Goal: Transaction & Acquisition: Purchase product/service

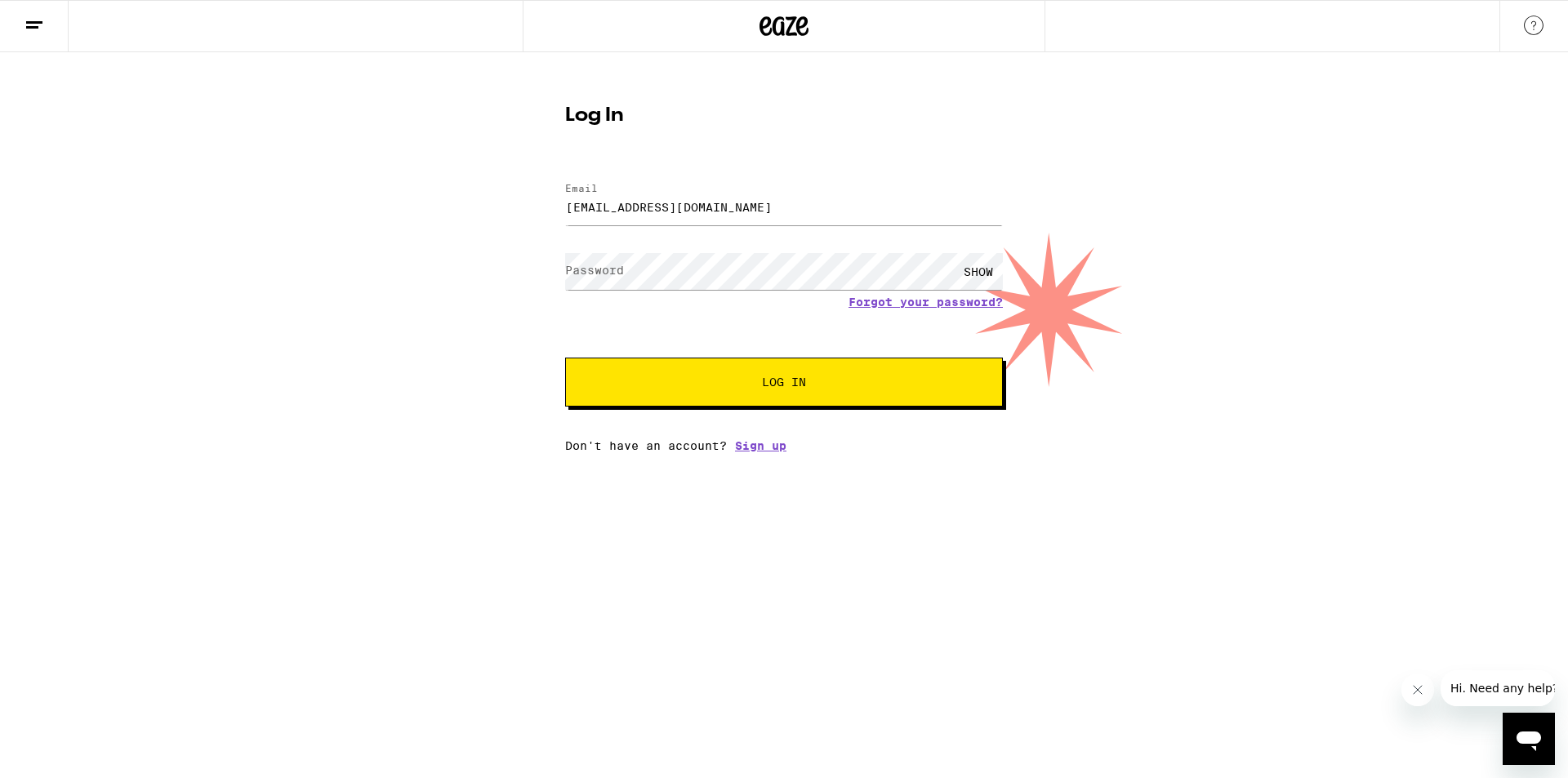
type input "[EMAIL_ADDRESS][DOMAIN_NAME]"
click at [747, 375] on button "Log In" at bounding box center [784, 381] width 438 height 49
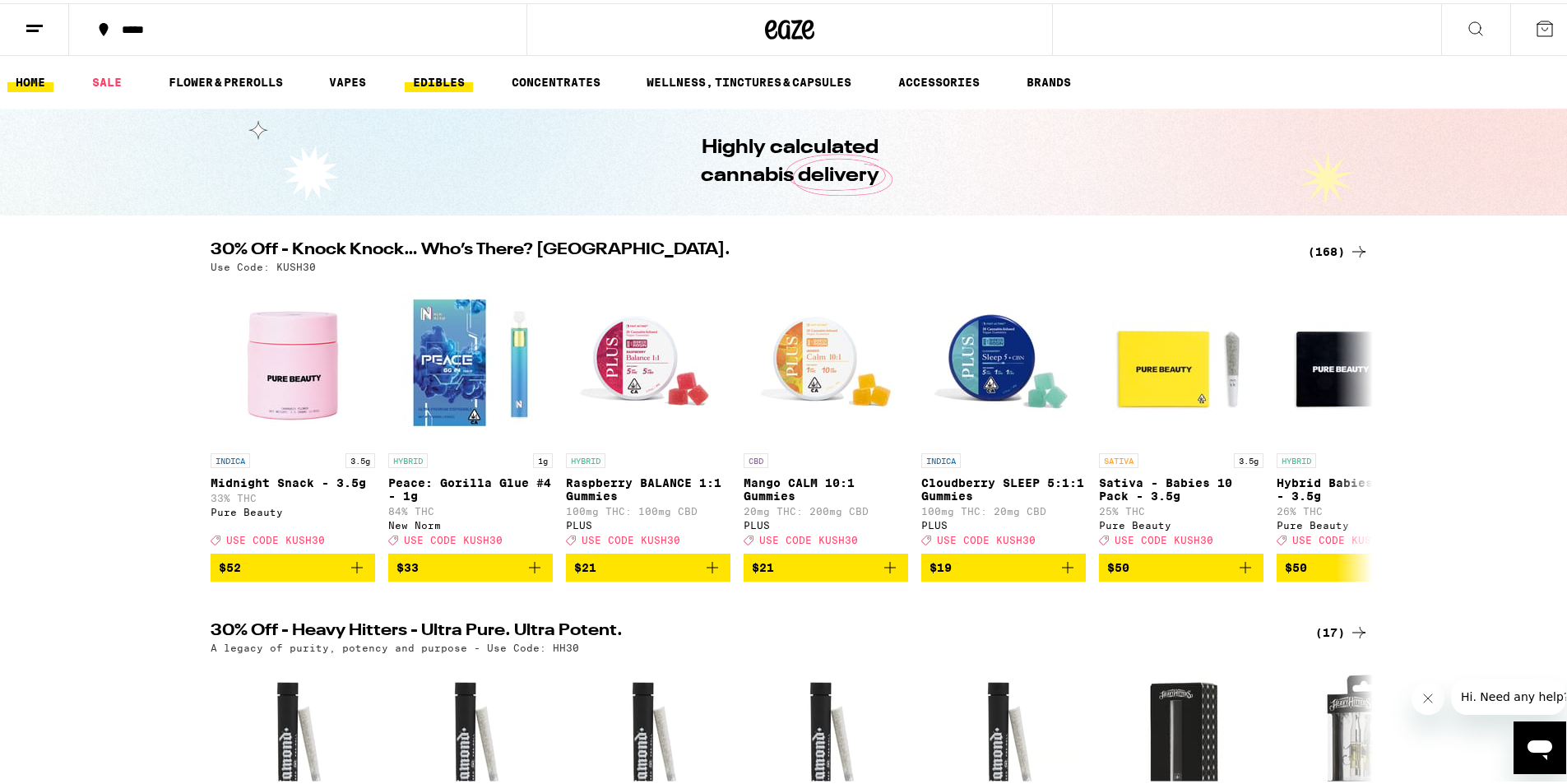
click at [432, 76] on link "EDIBLES" at bounding box center [438, 78] width 68 height 20
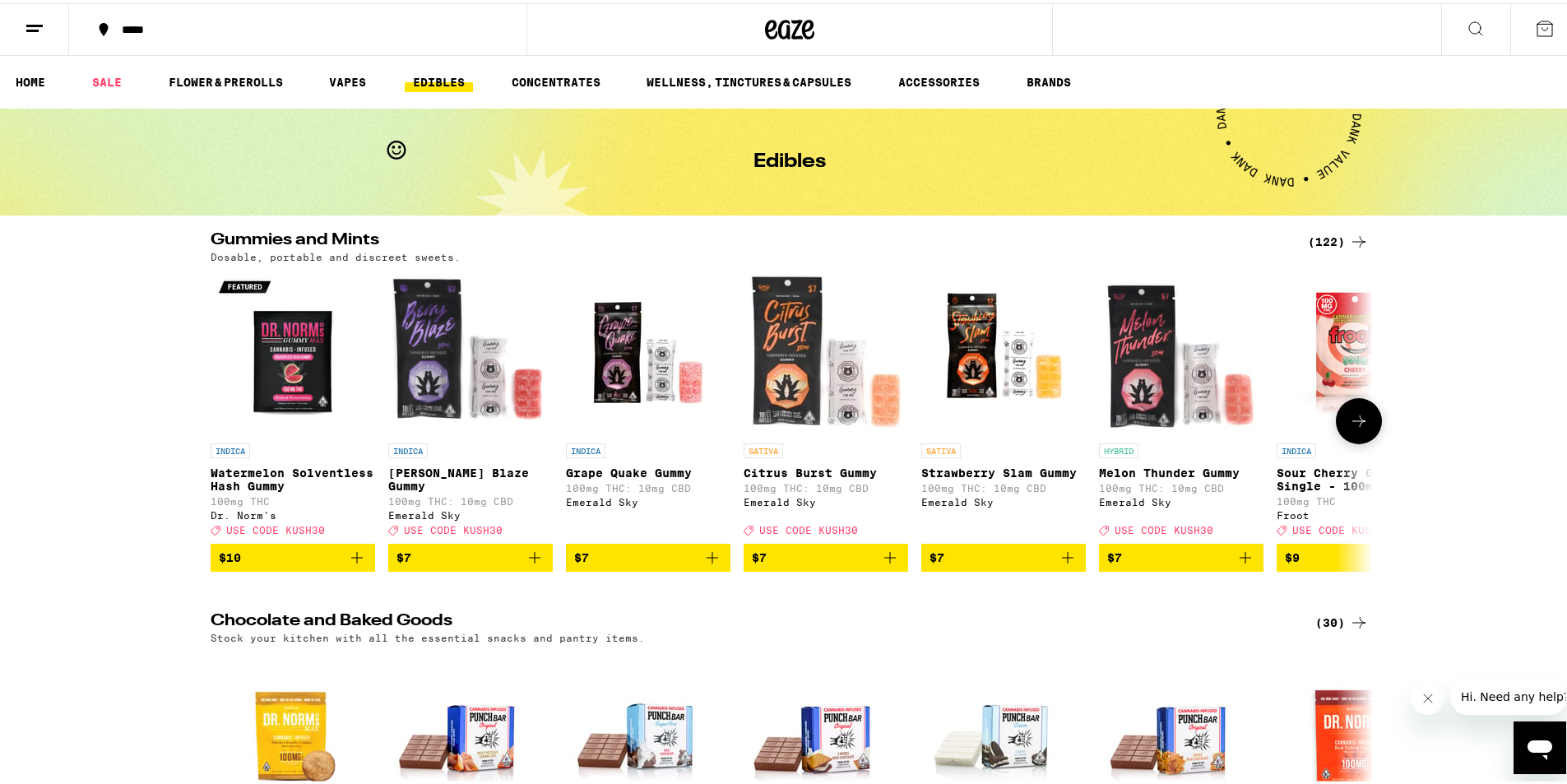
click at [1363, 426] on button at bounding box center [1359, 418] width 47 height 47
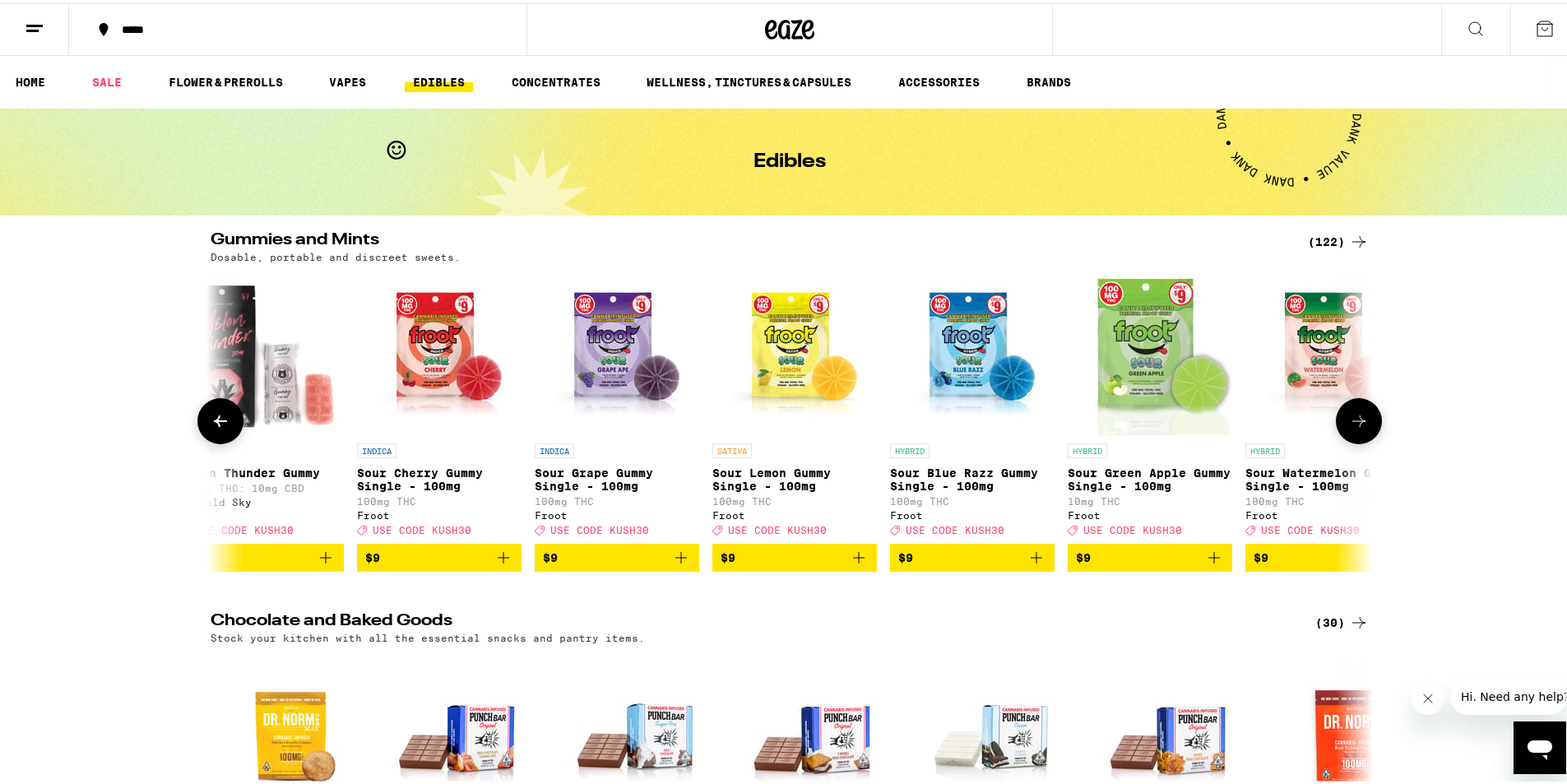
scroll to position [0, 979]
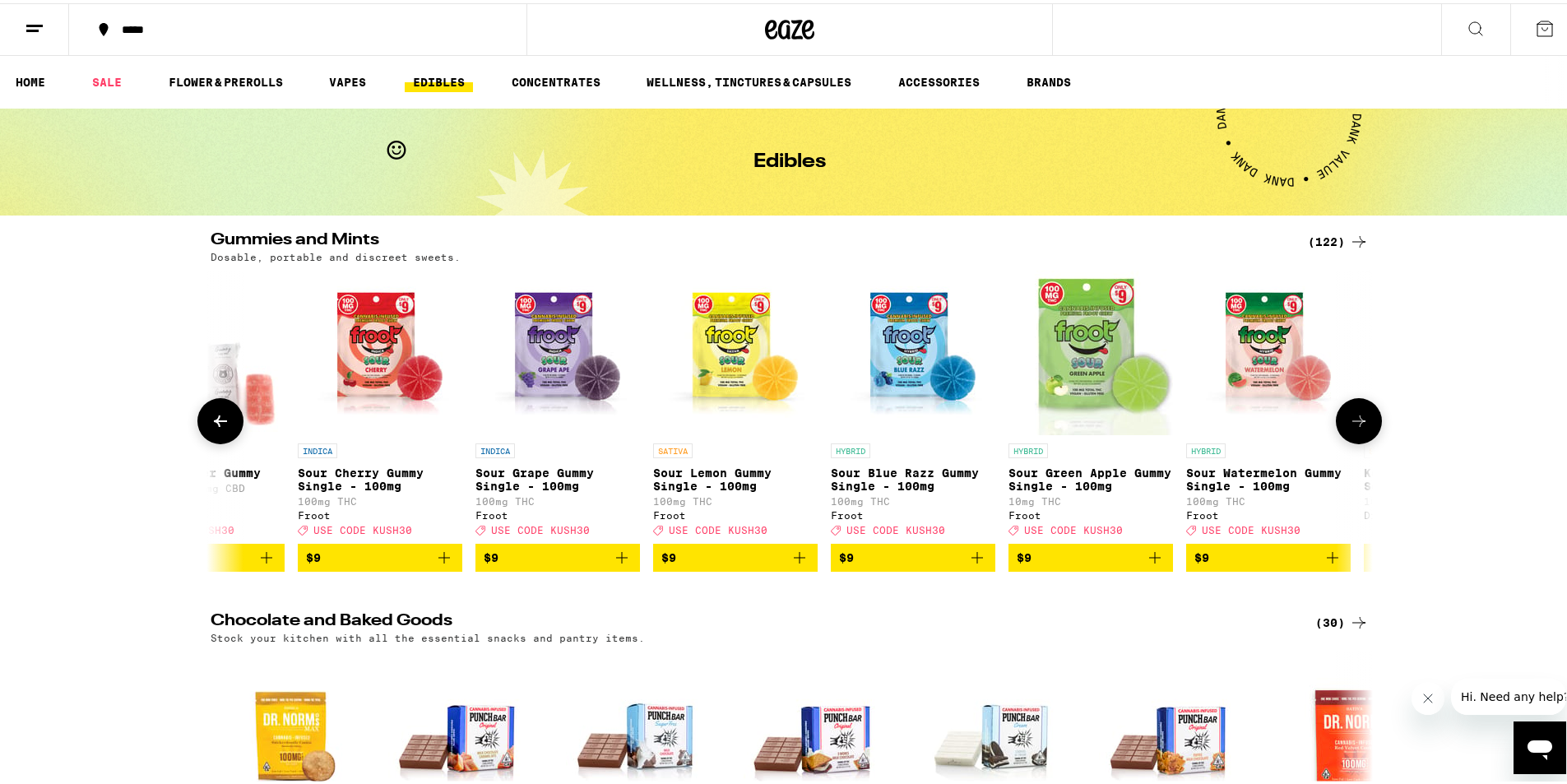
click at [1363, 425] on button at bounding box center [1359, 418] width 47 height 47
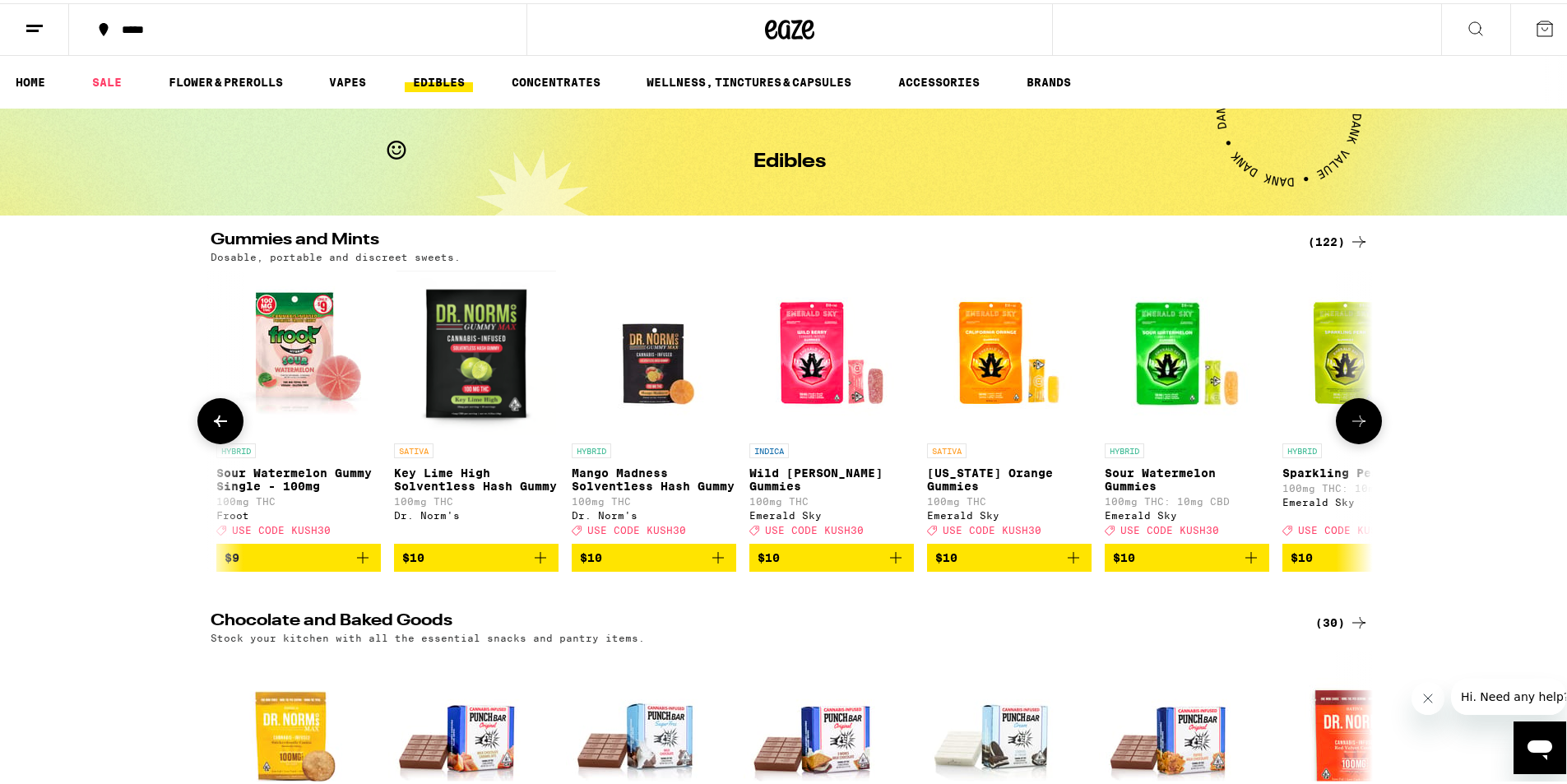
scroll to position [0, 1958]
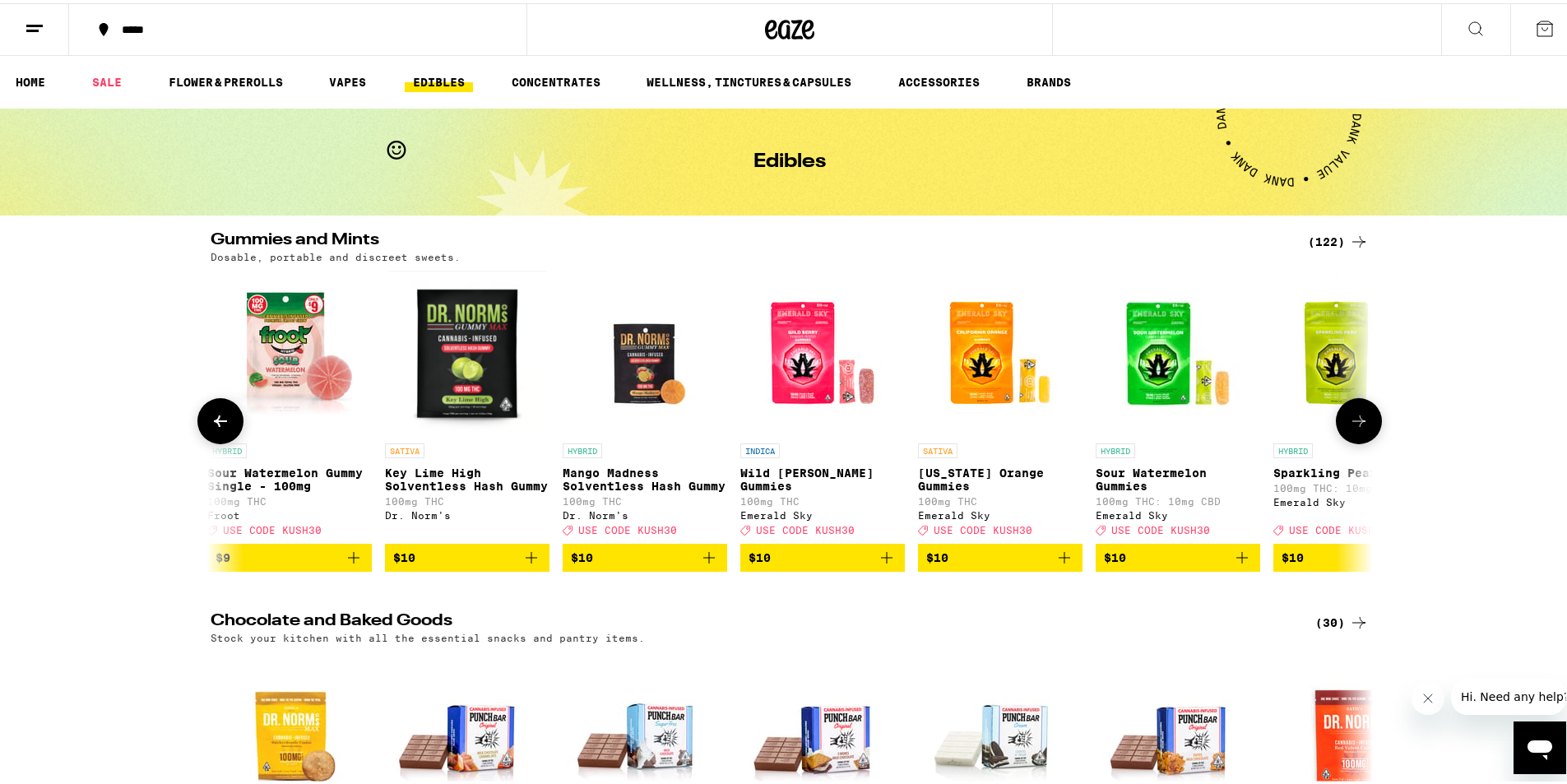
click at [1363, 425] on button at bounding box center [1359, 418] width 47 height 47
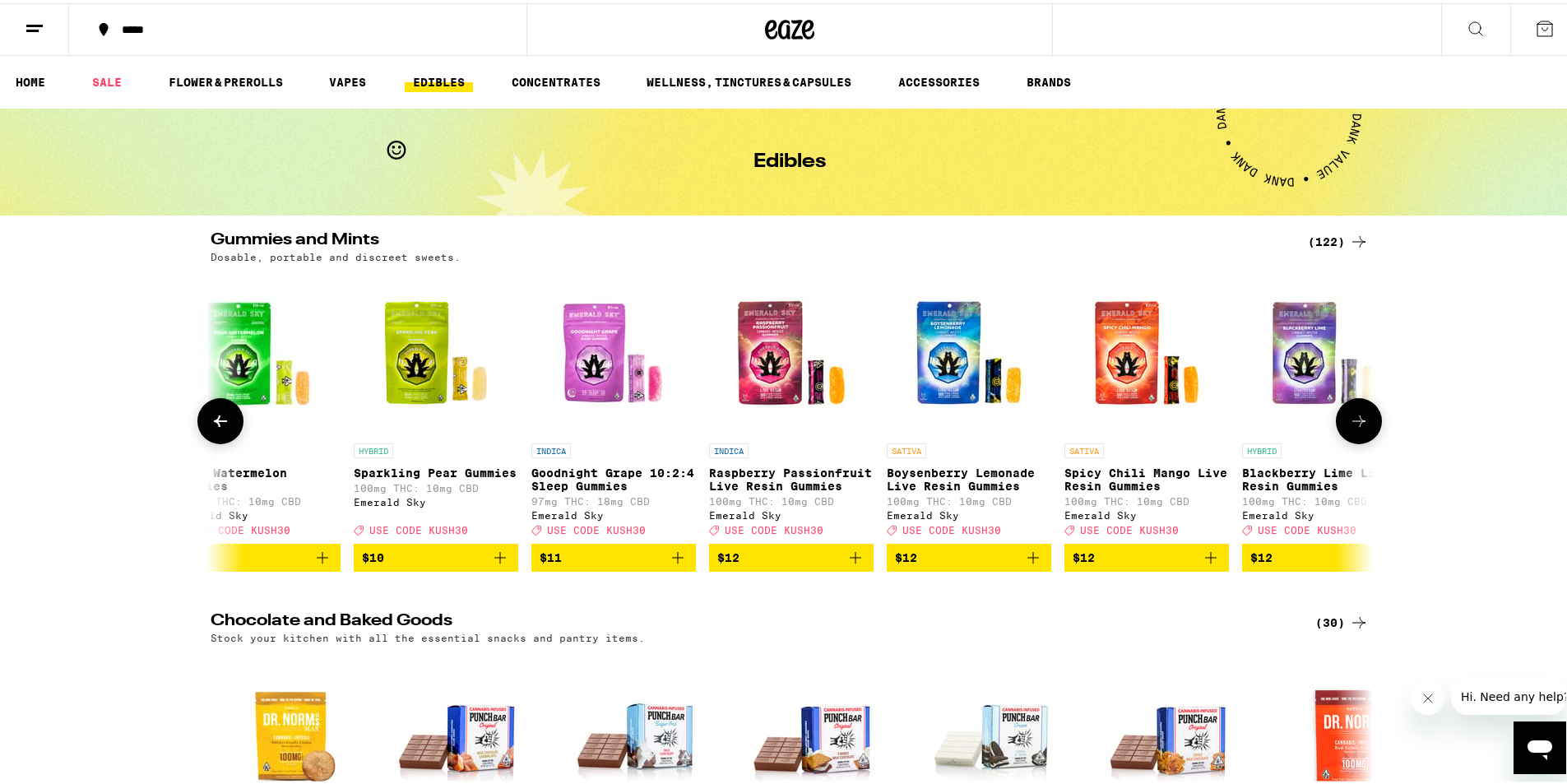
scroll to position [0, 2937]
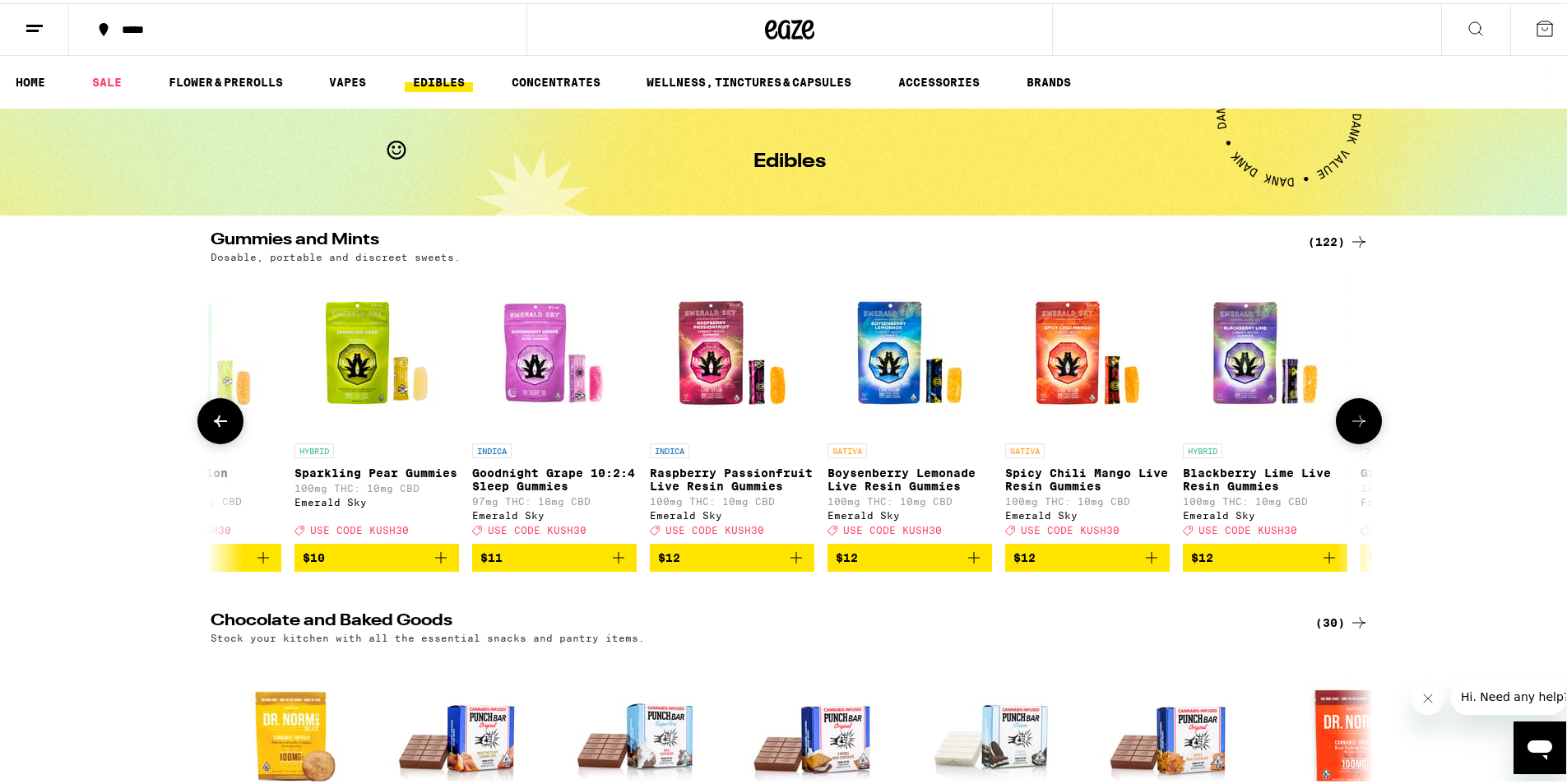
click at [1361, 425] on icon at bounding box center [1359, 418] width 20 height 20
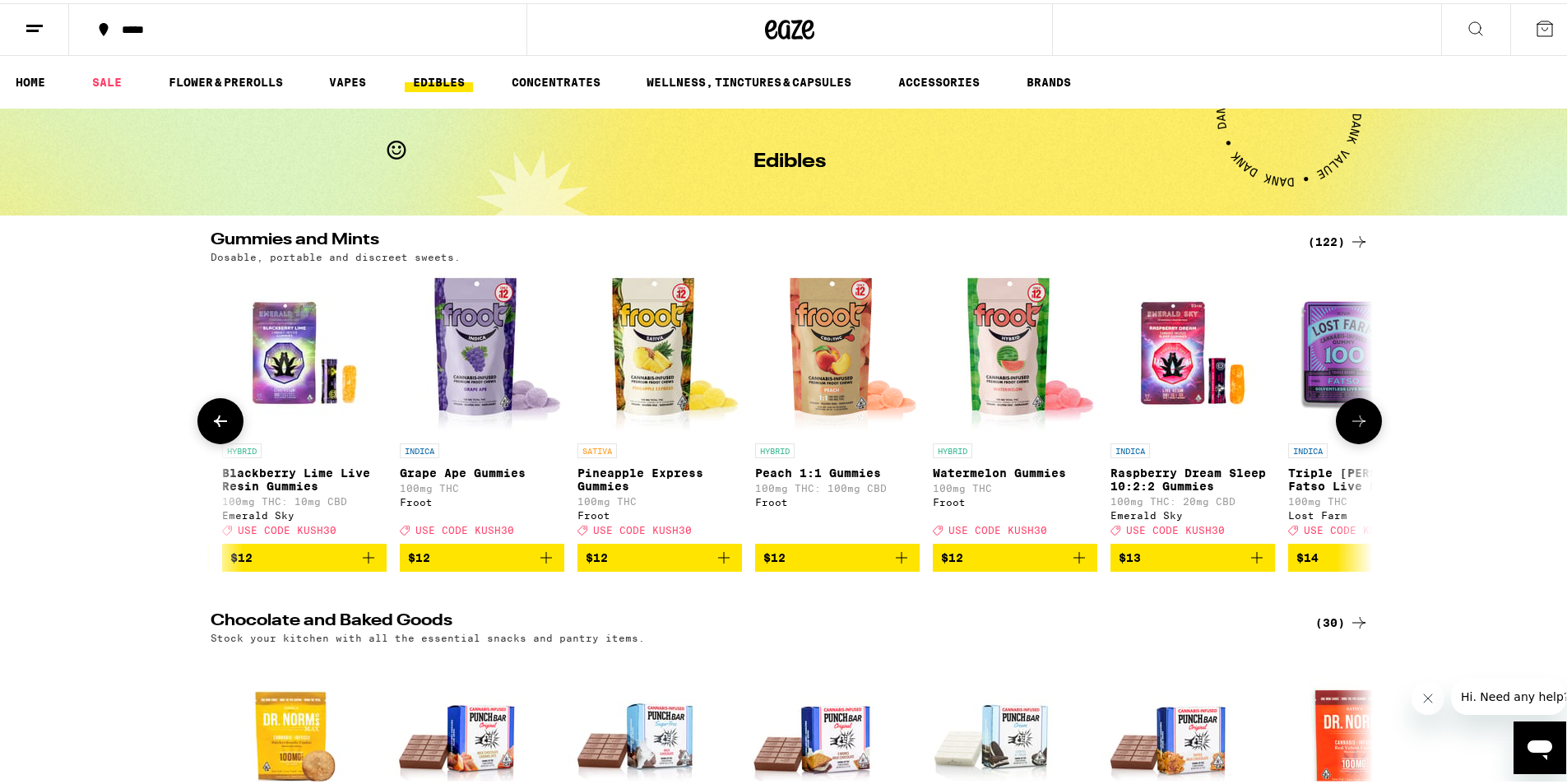
scroll to position [0, 3917]
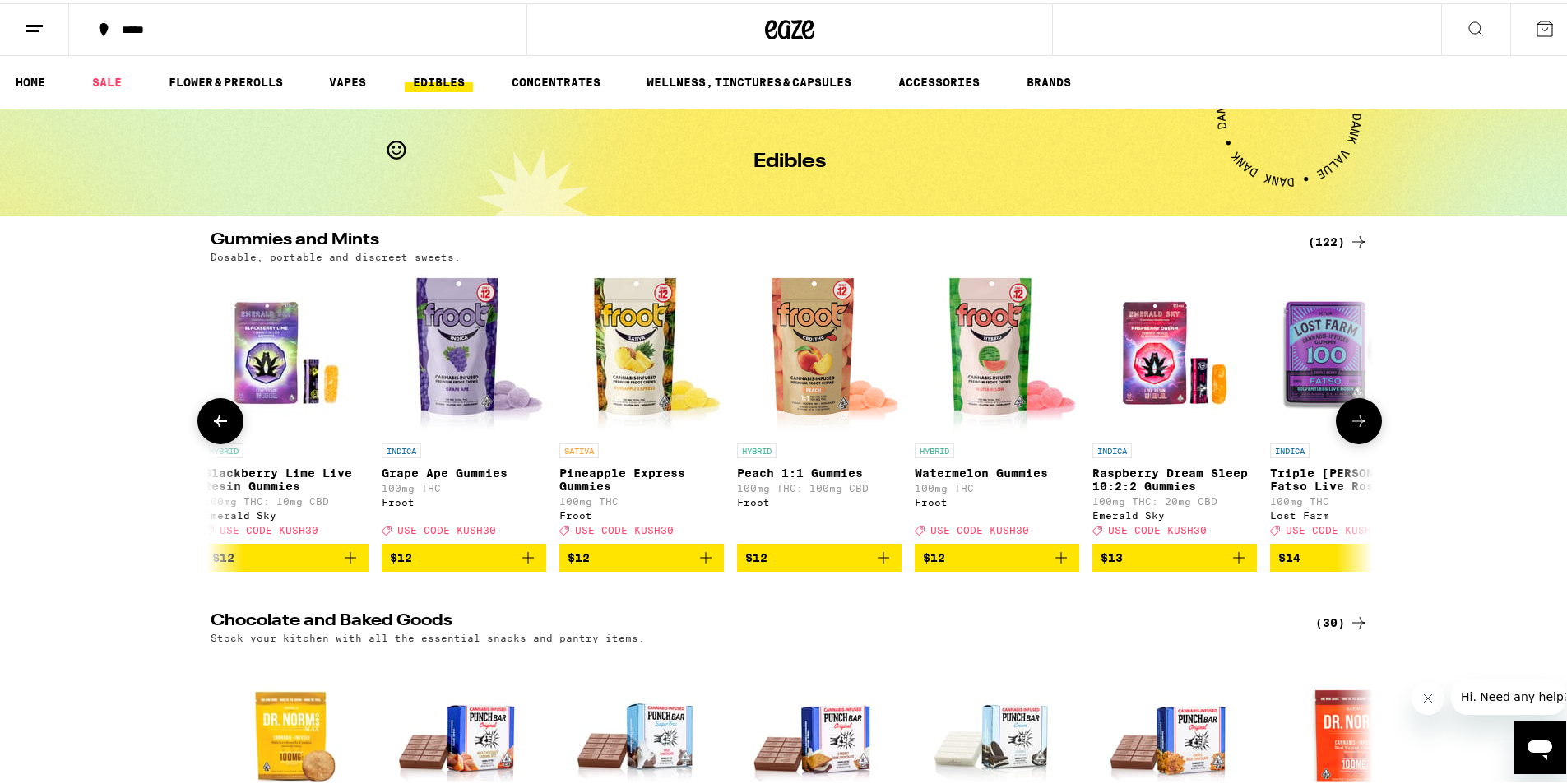
click at [1361, 425] on icon at bounding box center [1359, 418] width 20 height 20
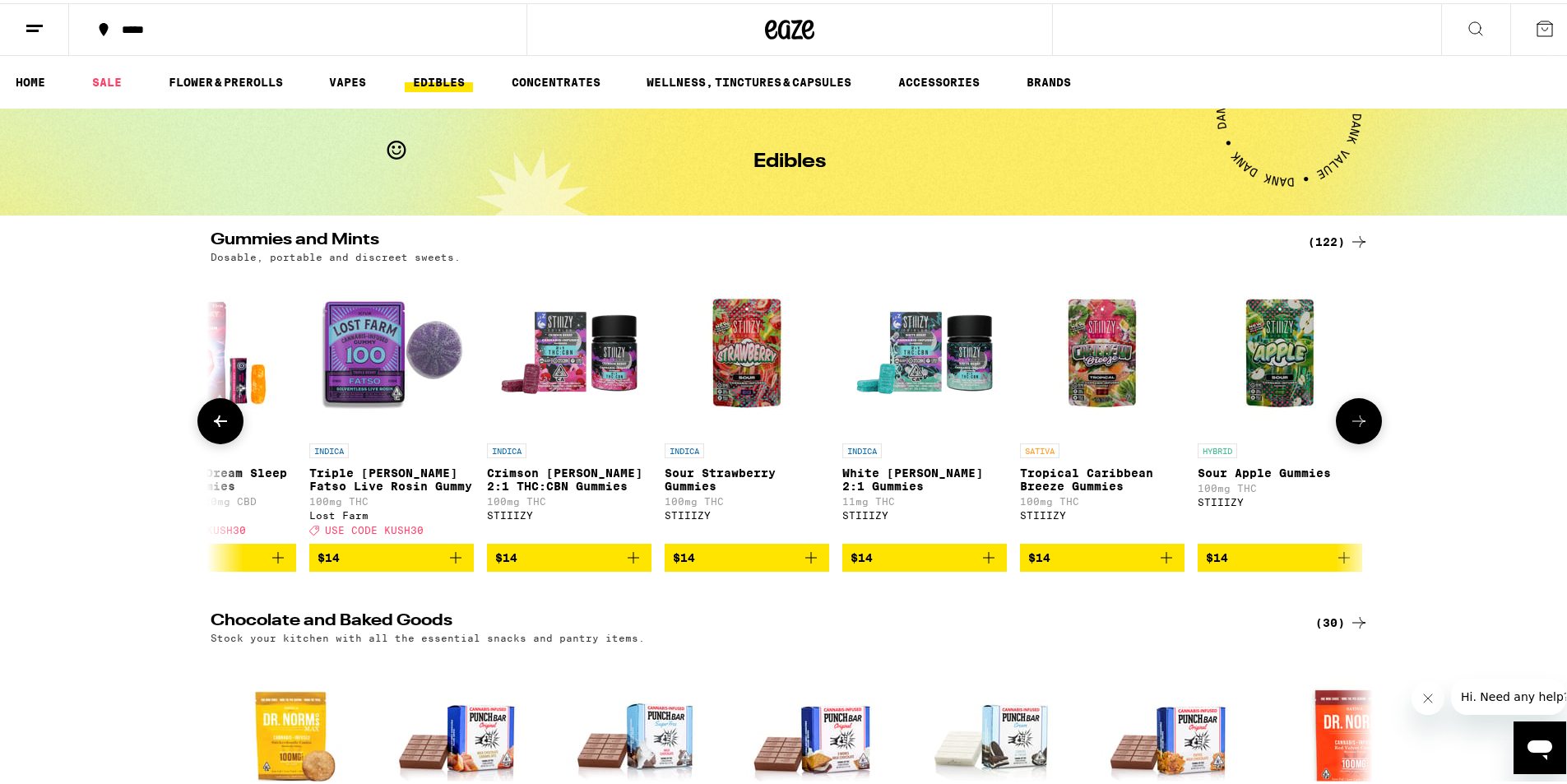
scroll to position [0, 4895]
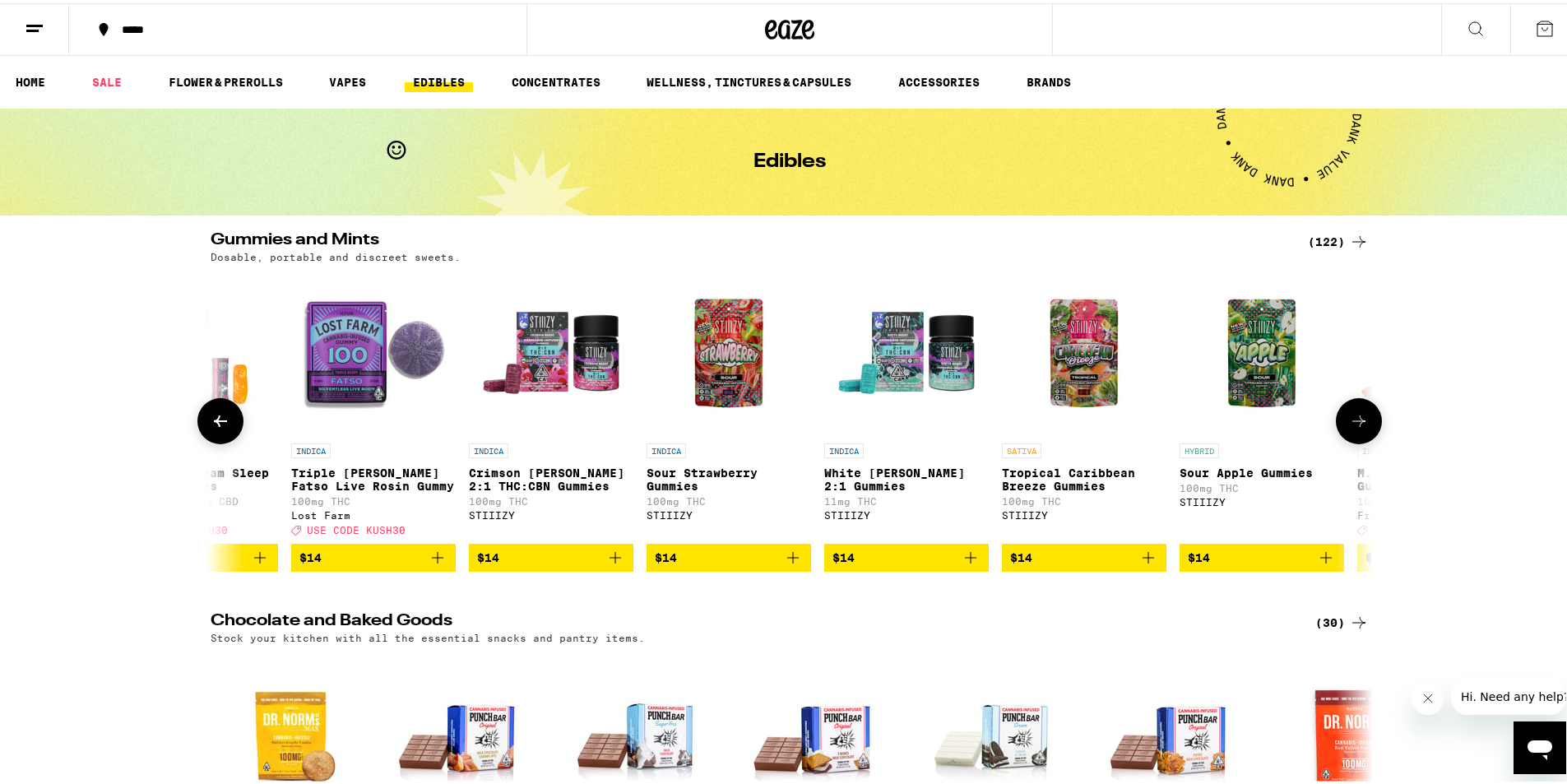
click at [1361, 425] on icon at bounding box center [1359, 418] width 20 height 20
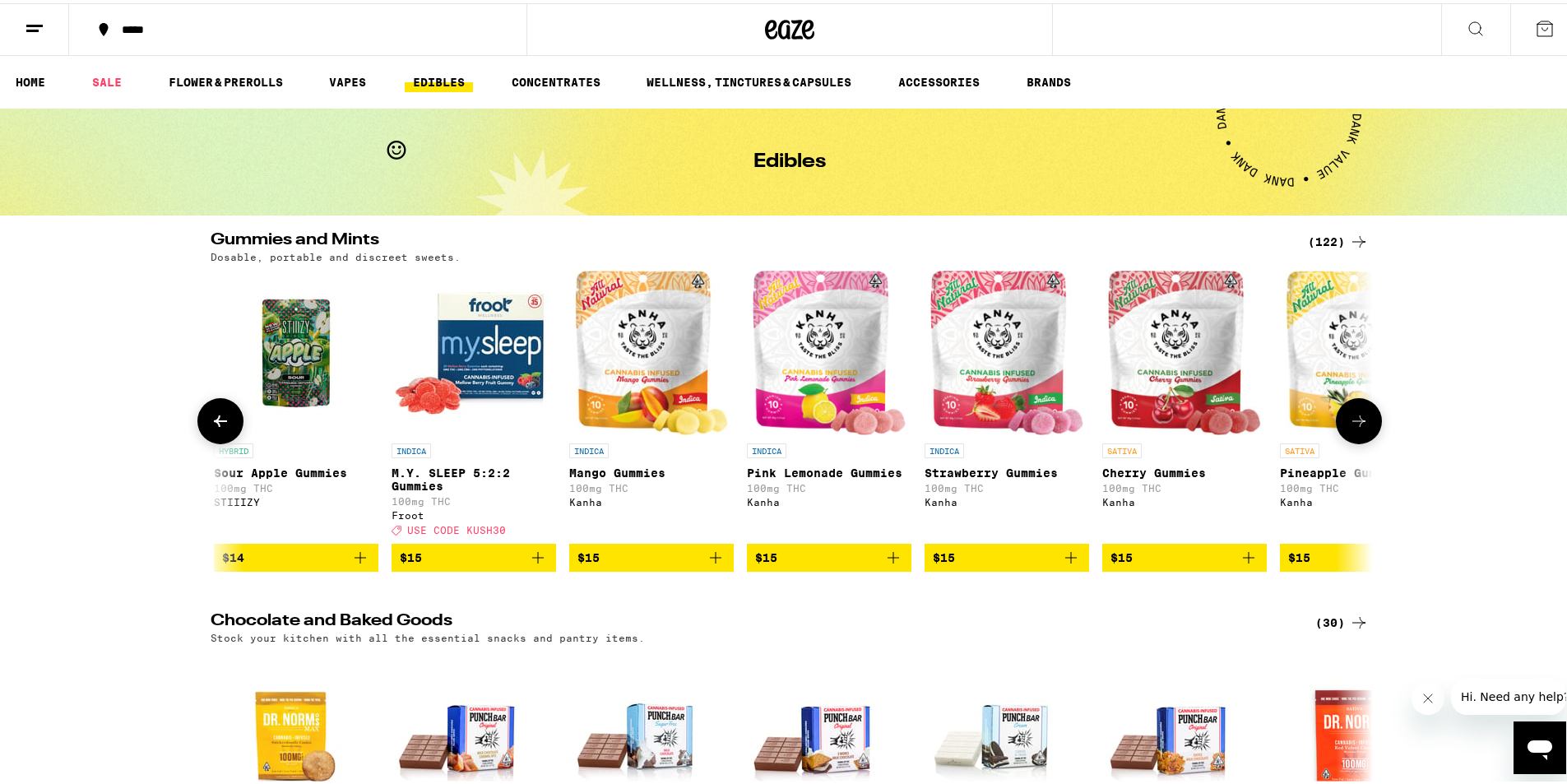
scroll to position [0, 5874]
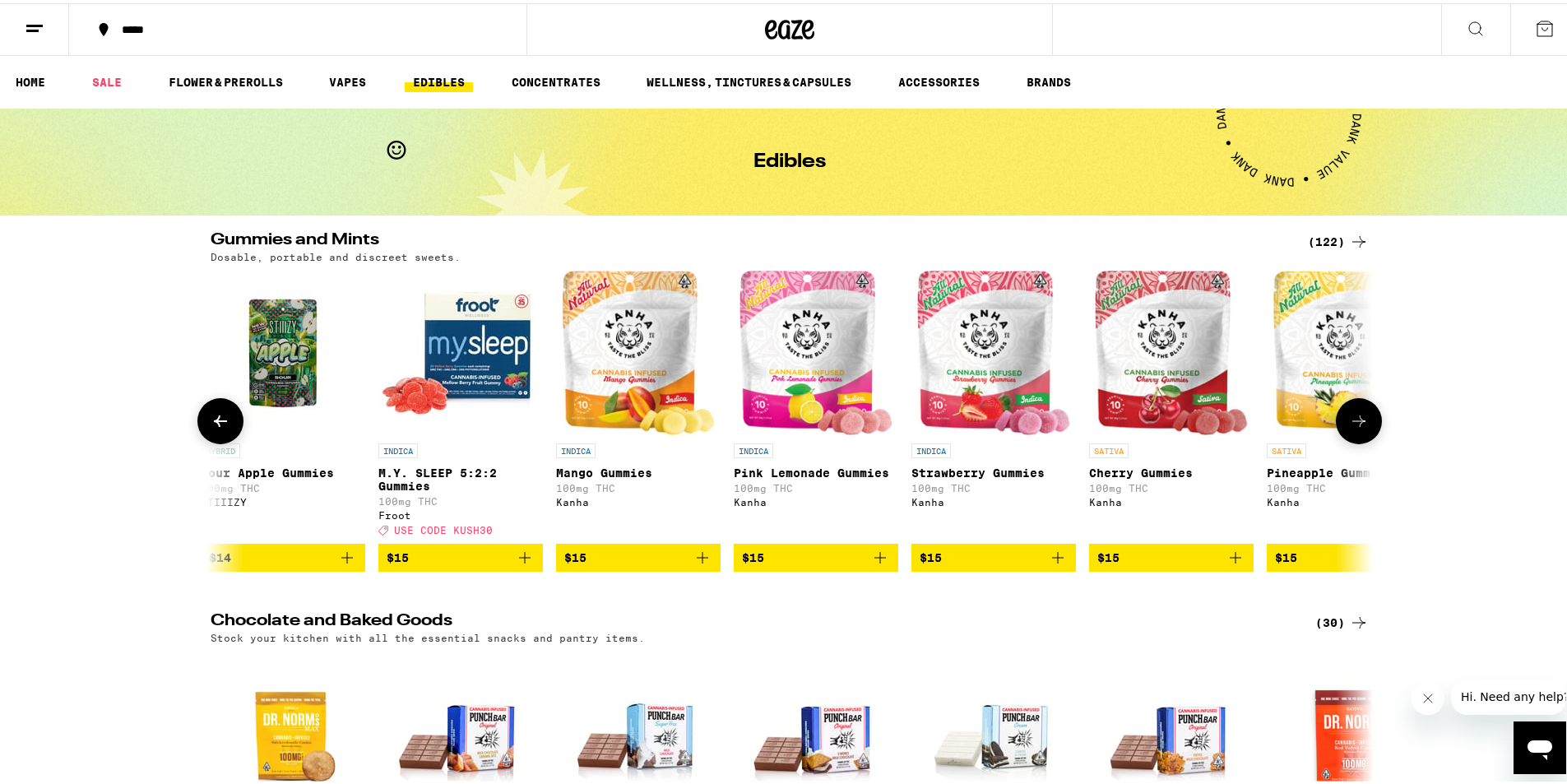
click at [1048, 563] on icon "Add to bag" at bounding box center [1057, 553] width 20 height 20
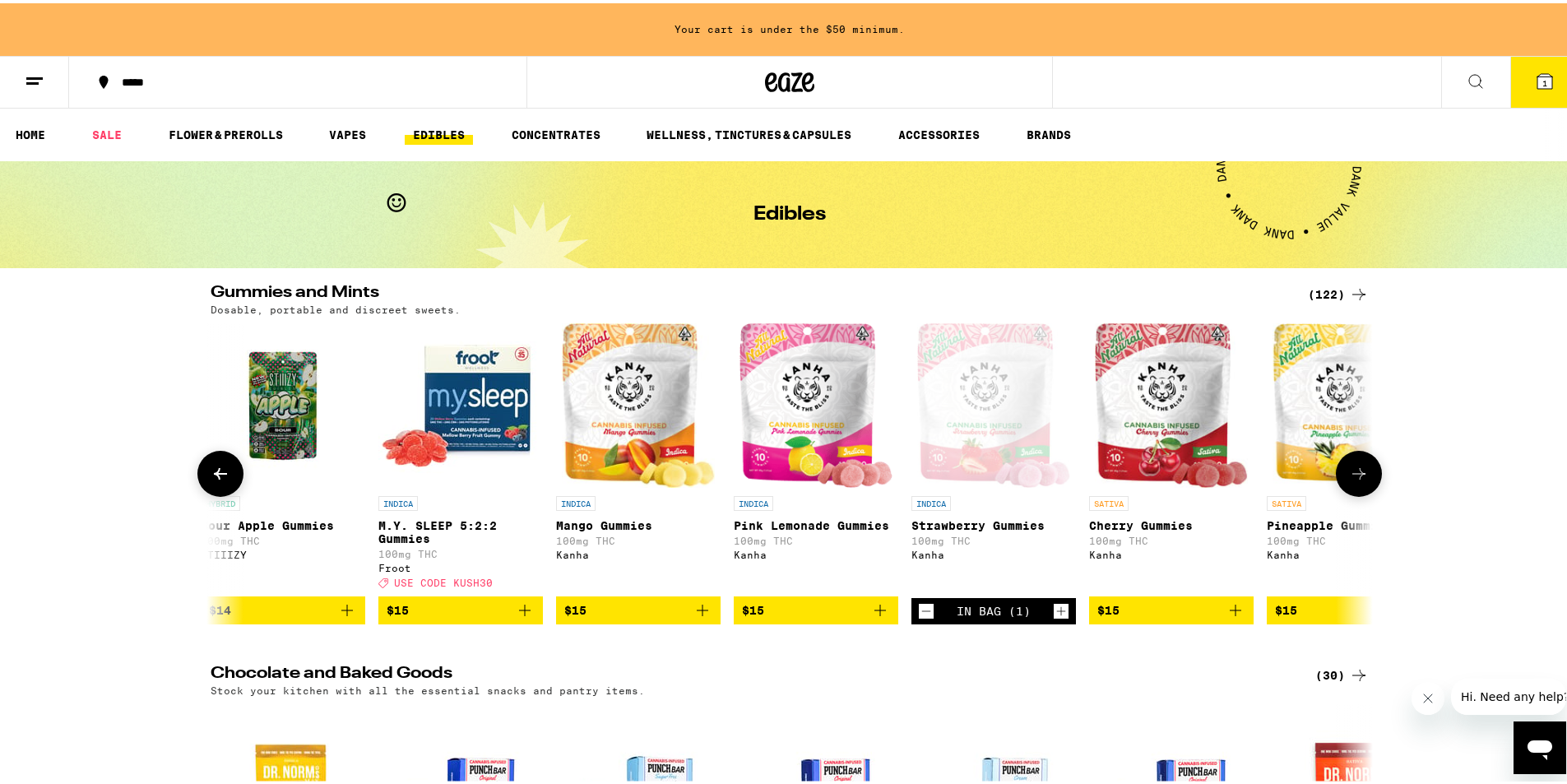
click at [1054, 618] on icon "Increment" at bounding box center [1062, 607] width 15 height 20
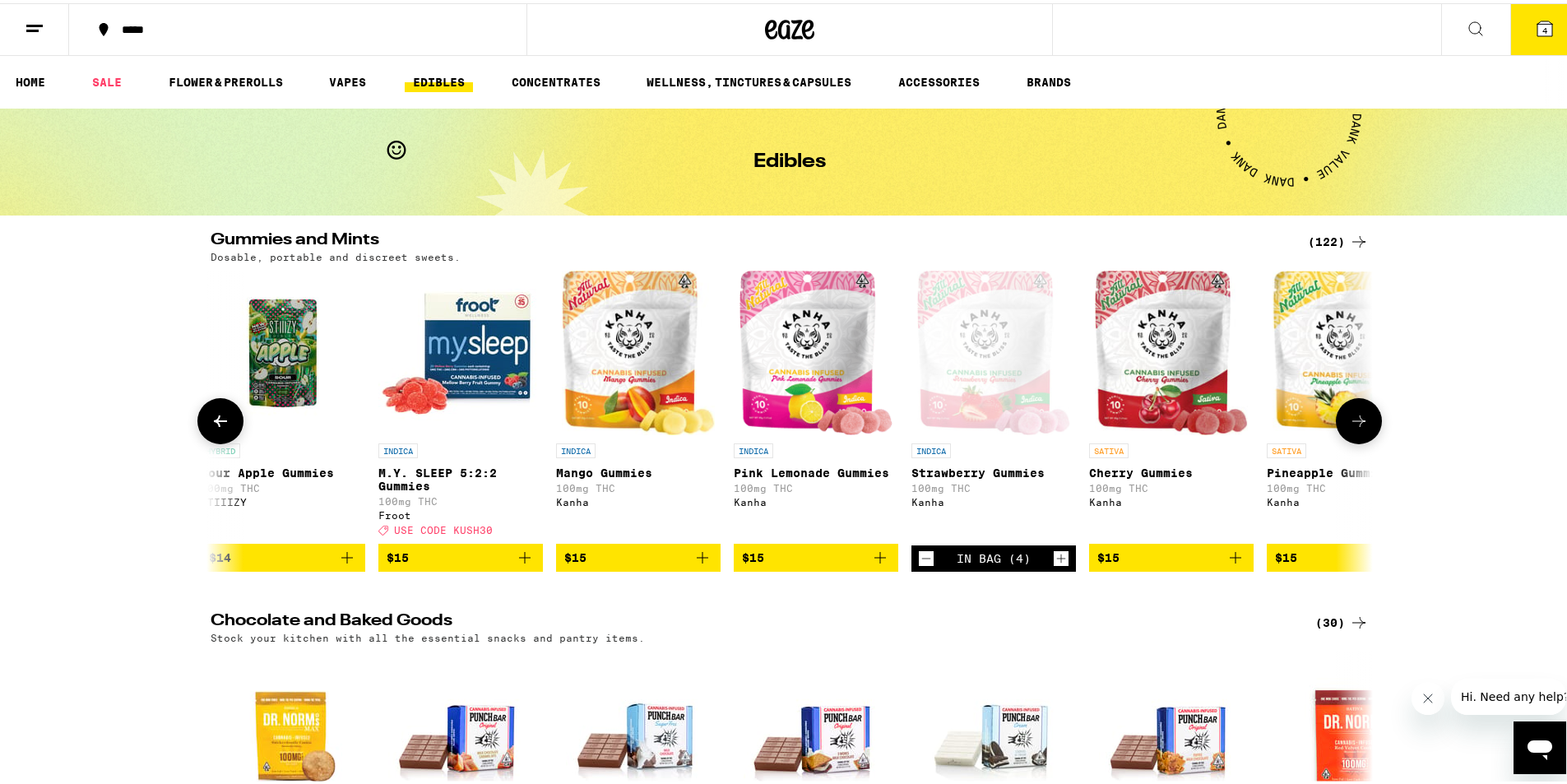
click at [1058, 565] on icon "Increment" at bounding box center [1062, 554] width 15 height 20
click at [1543, 25] on span "5" at bounding box center [1545, 27] width 5 height 10
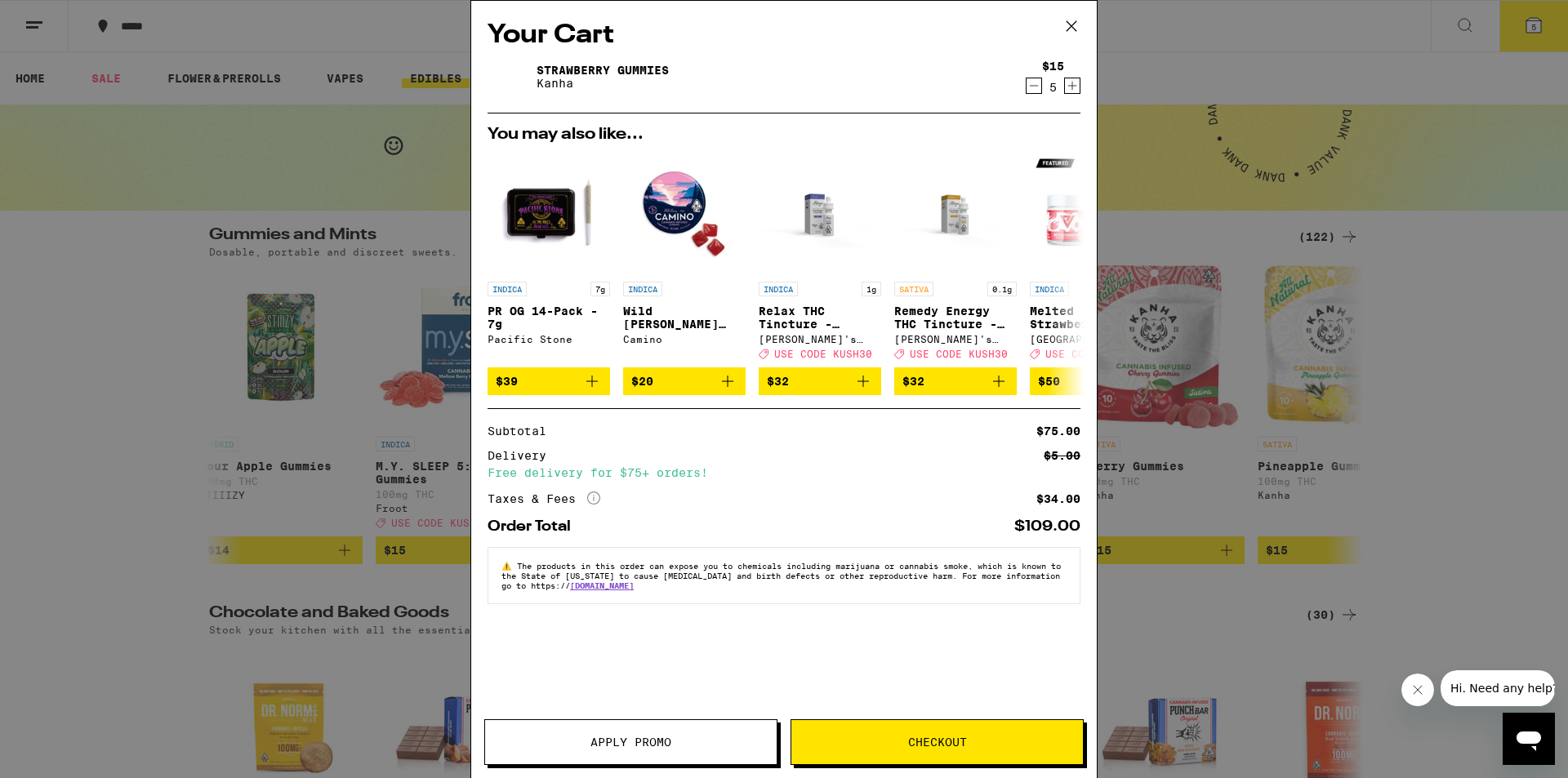
click at [918, 745] on span "Checkout" at bounding box center [937, 742] width 59 height 11
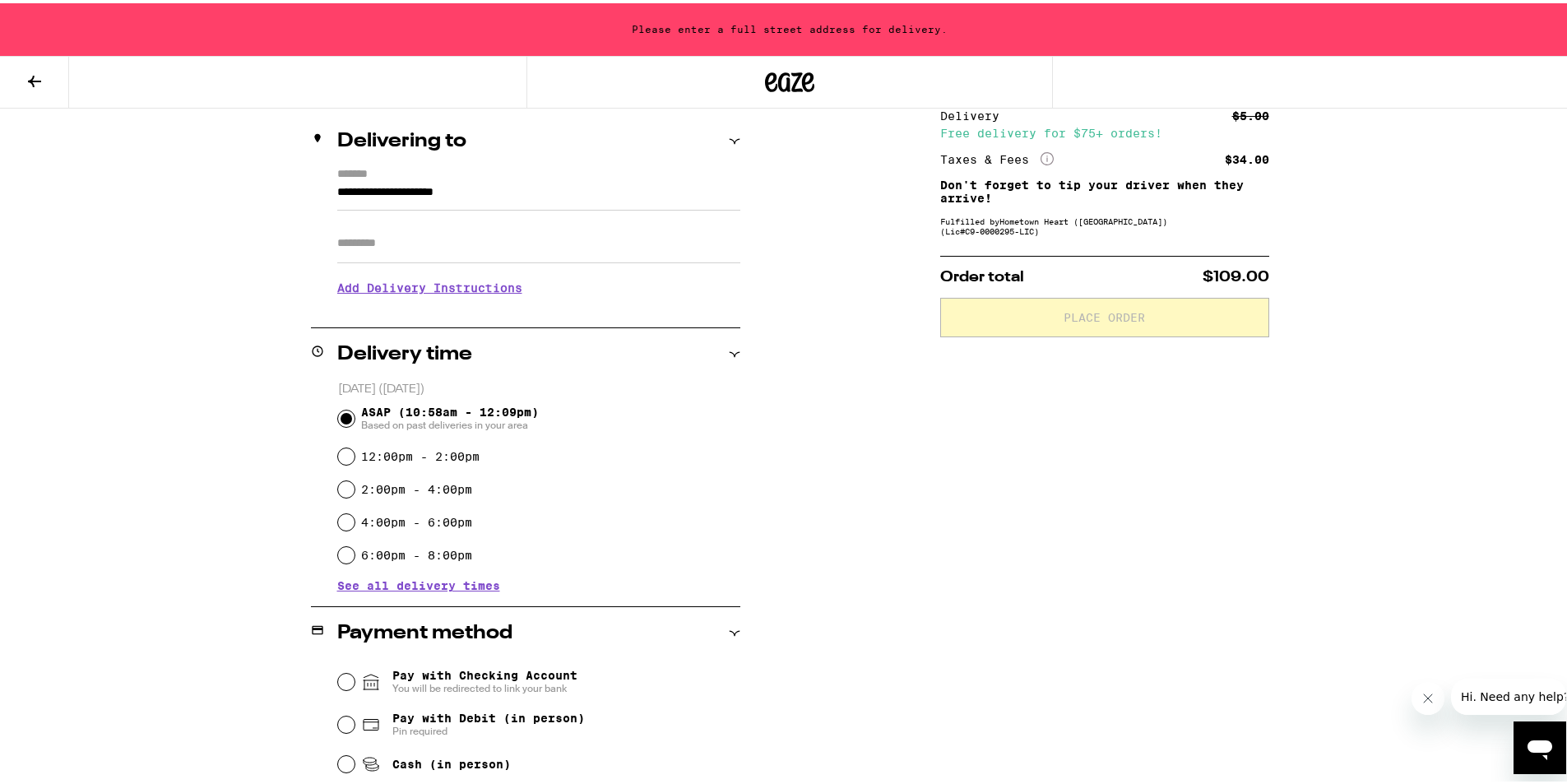
scroll to position [246, 0]
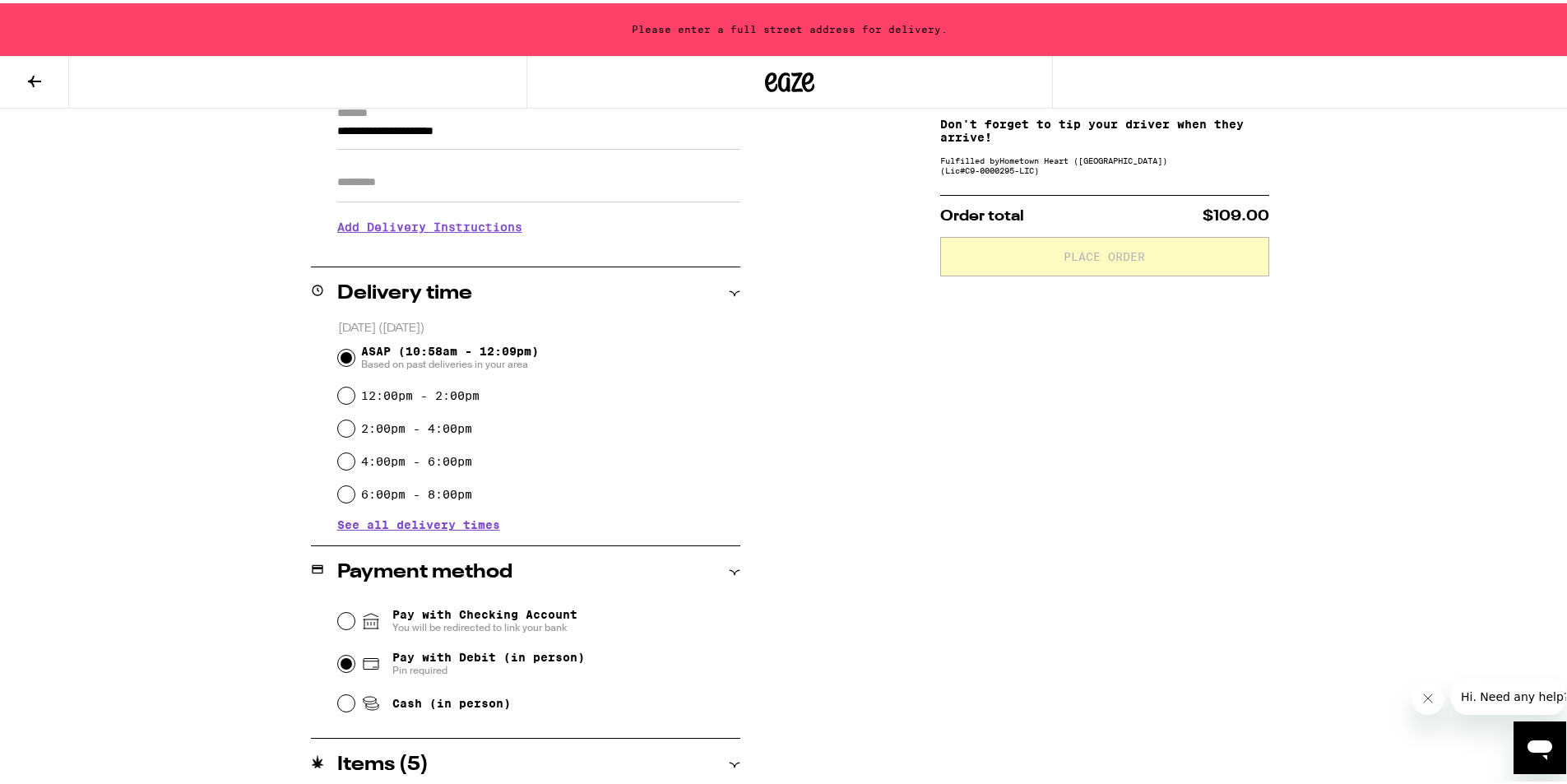
click at [338, 664] on input "Pay with Debit (in person) Pin required" at bounding box center [346, 660] width 17 height 17
radio input "true"
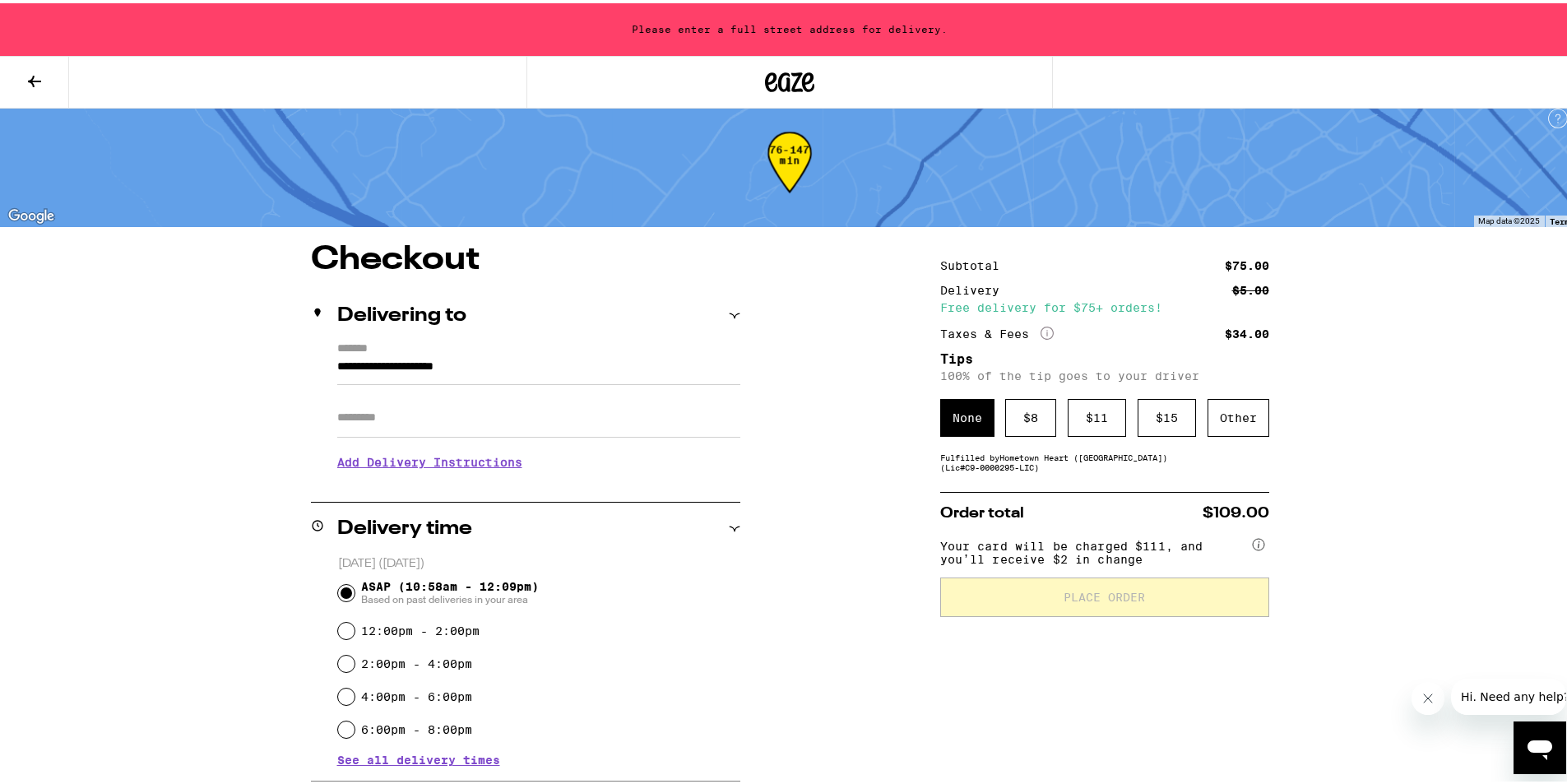
scroll to position [0, 0]
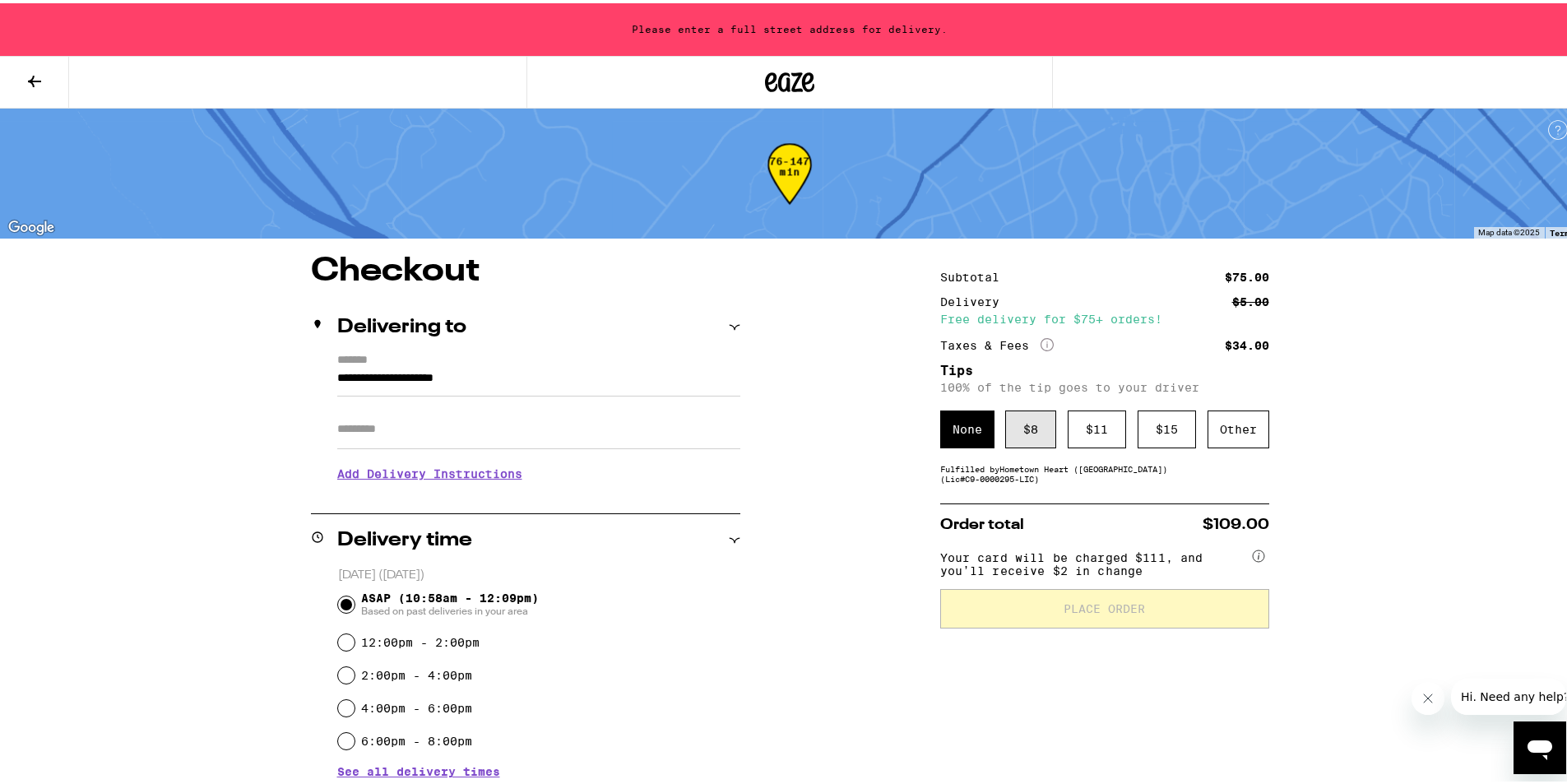
click at [1025, 430] on div "$ 8" at bounding box center [1030, 426] width 51 height 38
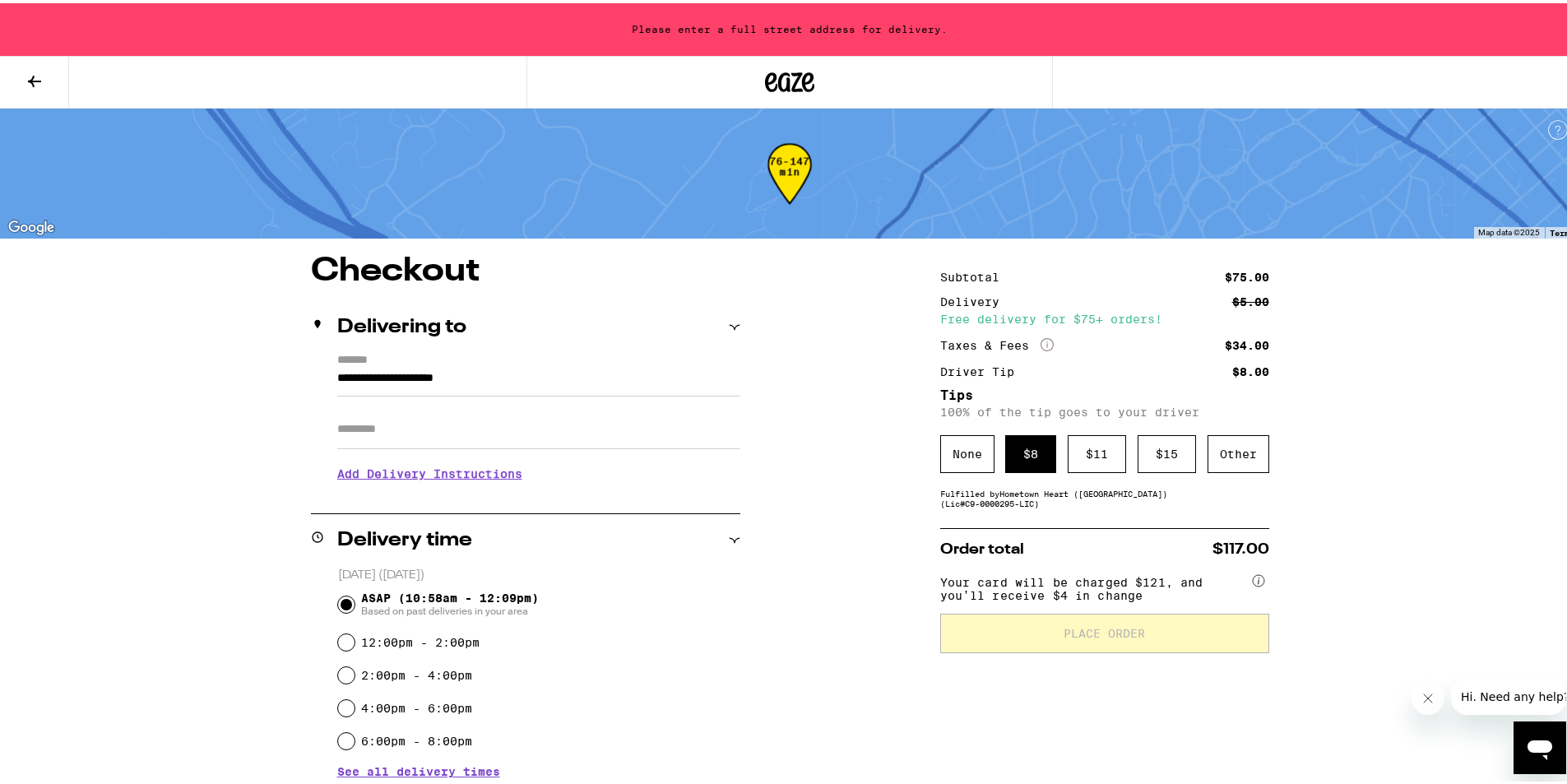
click at [472, 477] on h3 "Add Delivery Instructions" at bounding box center [539, 470] width 403 height 38
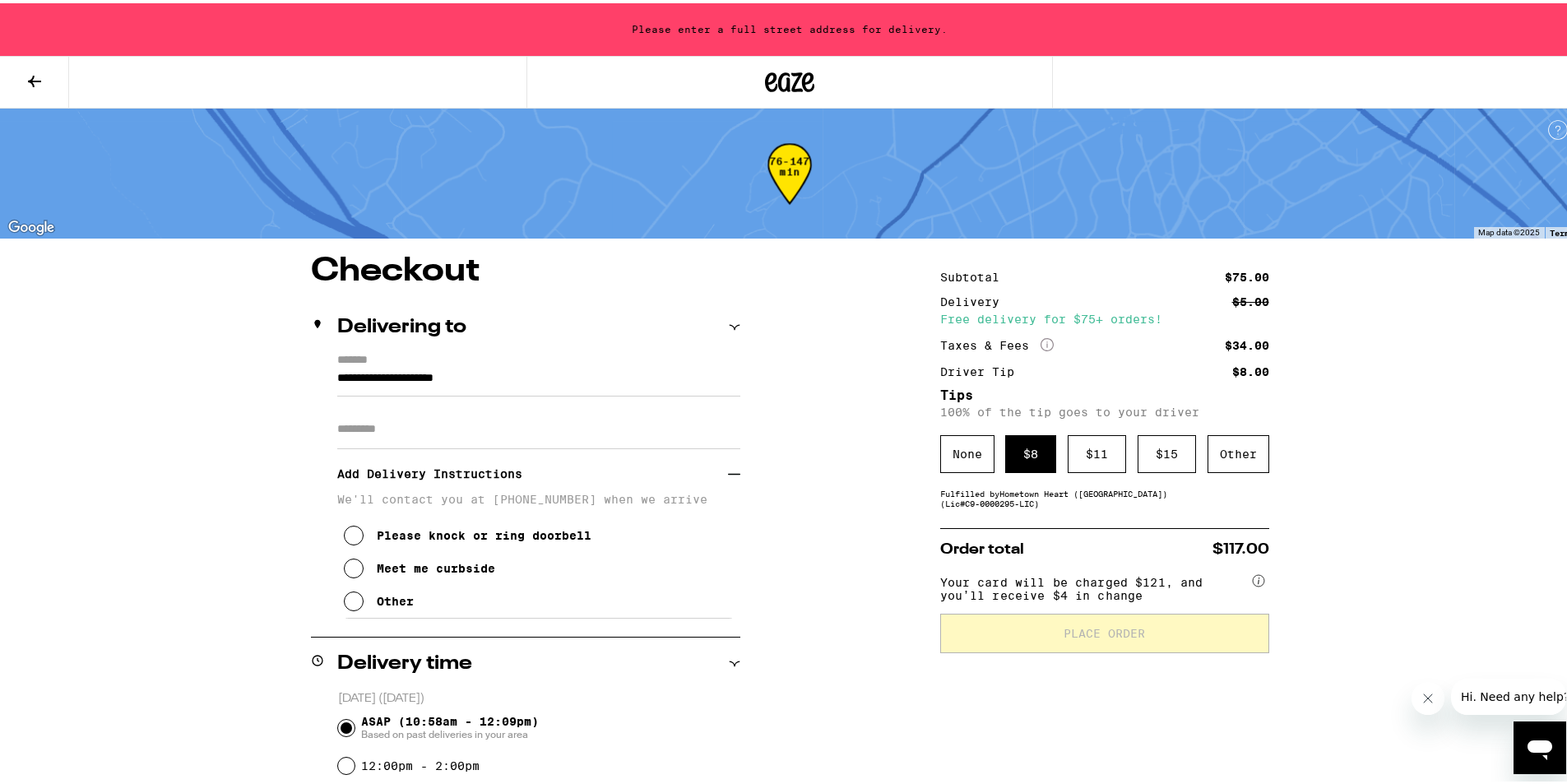
click at [352, 538] on icon at bounding box center [354, 531] width 20 height 20
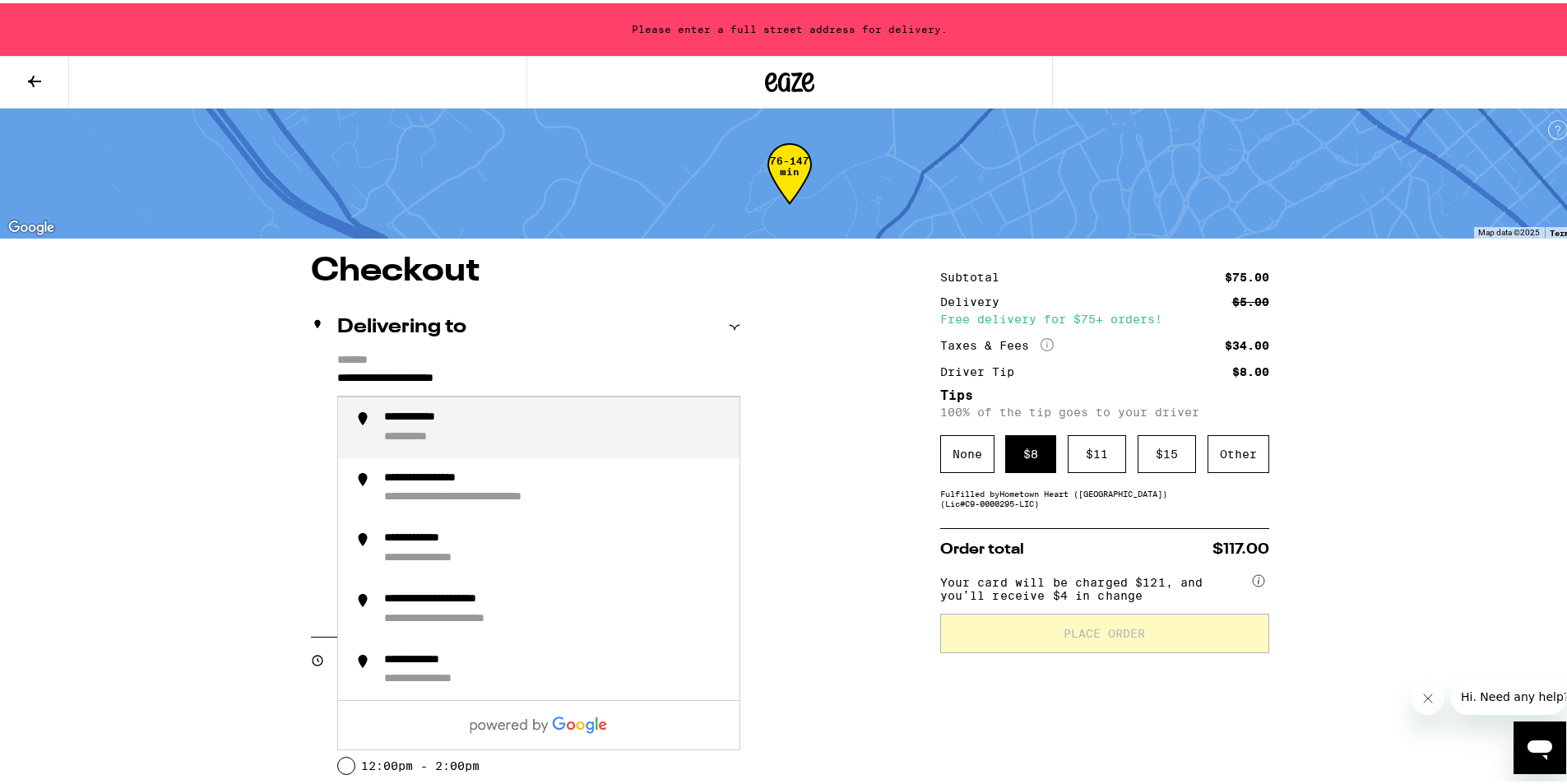
drag, startPoint x: 508, startPoint y: 375, endPoint x: 303, endPoint y: 367, distance: 205.2
click at [303, 367] on div "**********" at bounding box center [789, 735] width 1185 height 966
click at [458, 421] on div "**********" at bounding box center [466, 415] width 164 height 15
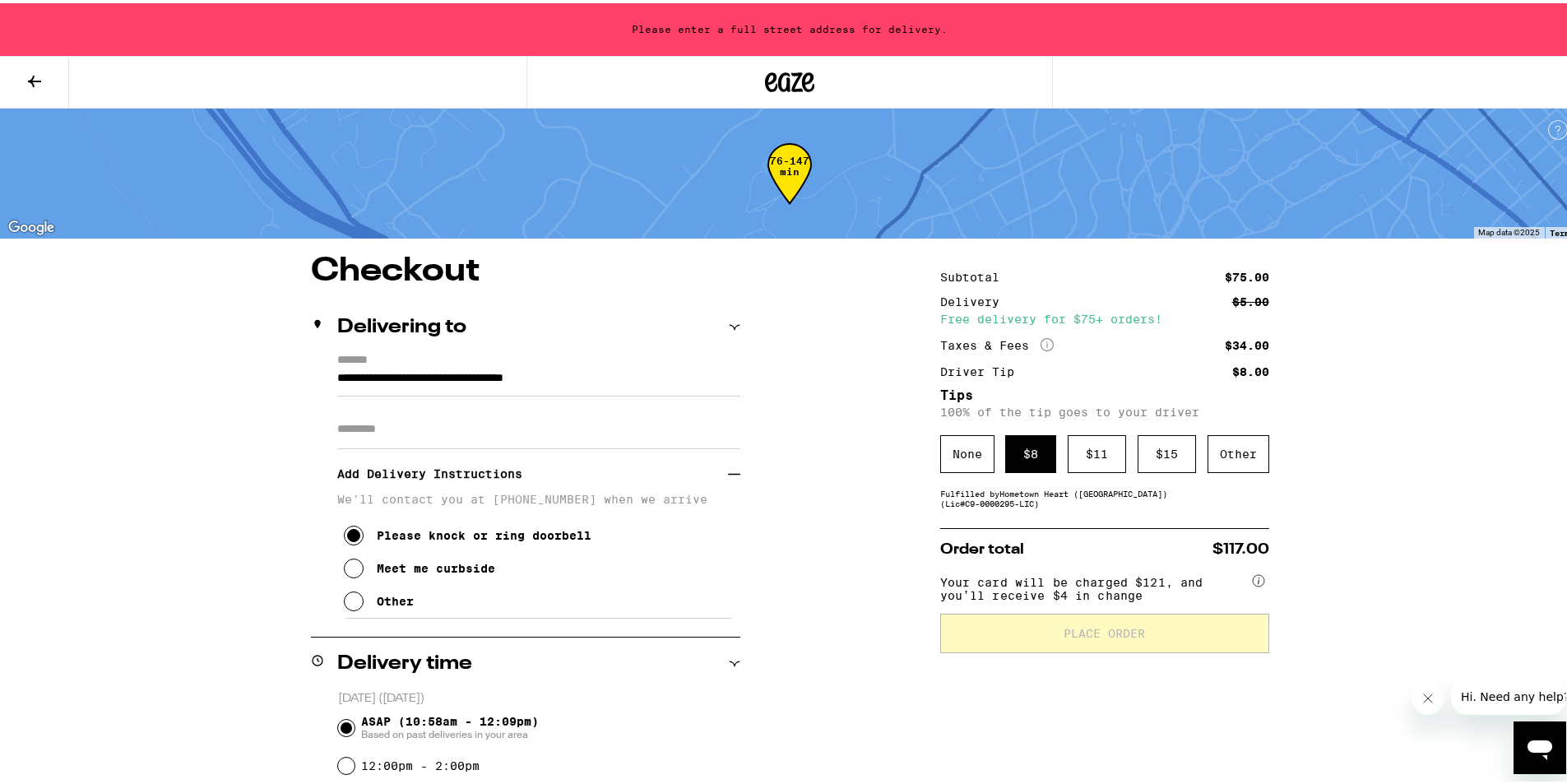
type input "**********"
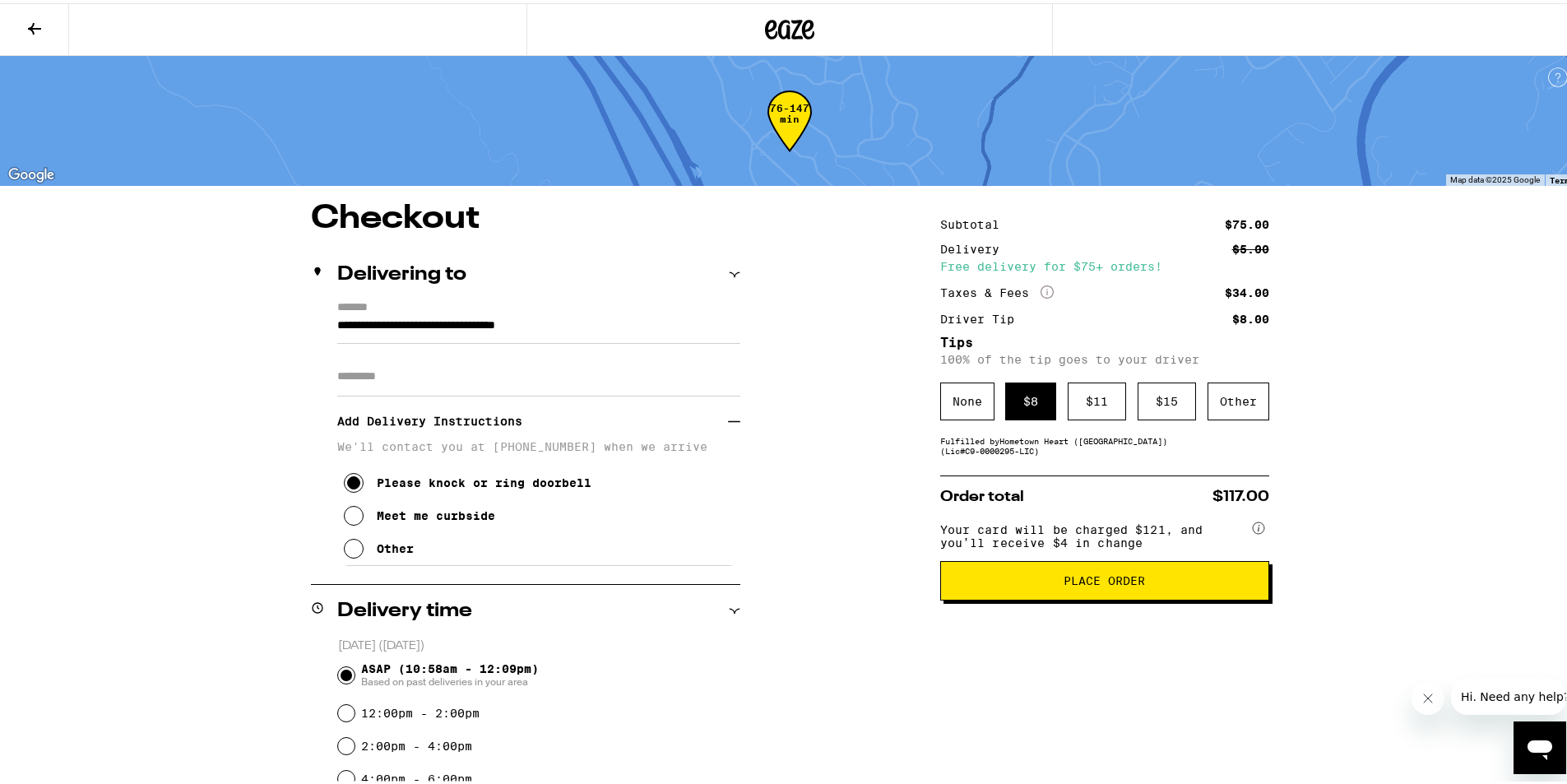
click at [1089, 583] on span "Place Order" at bounding box center [1105, 577] width 82 height 11
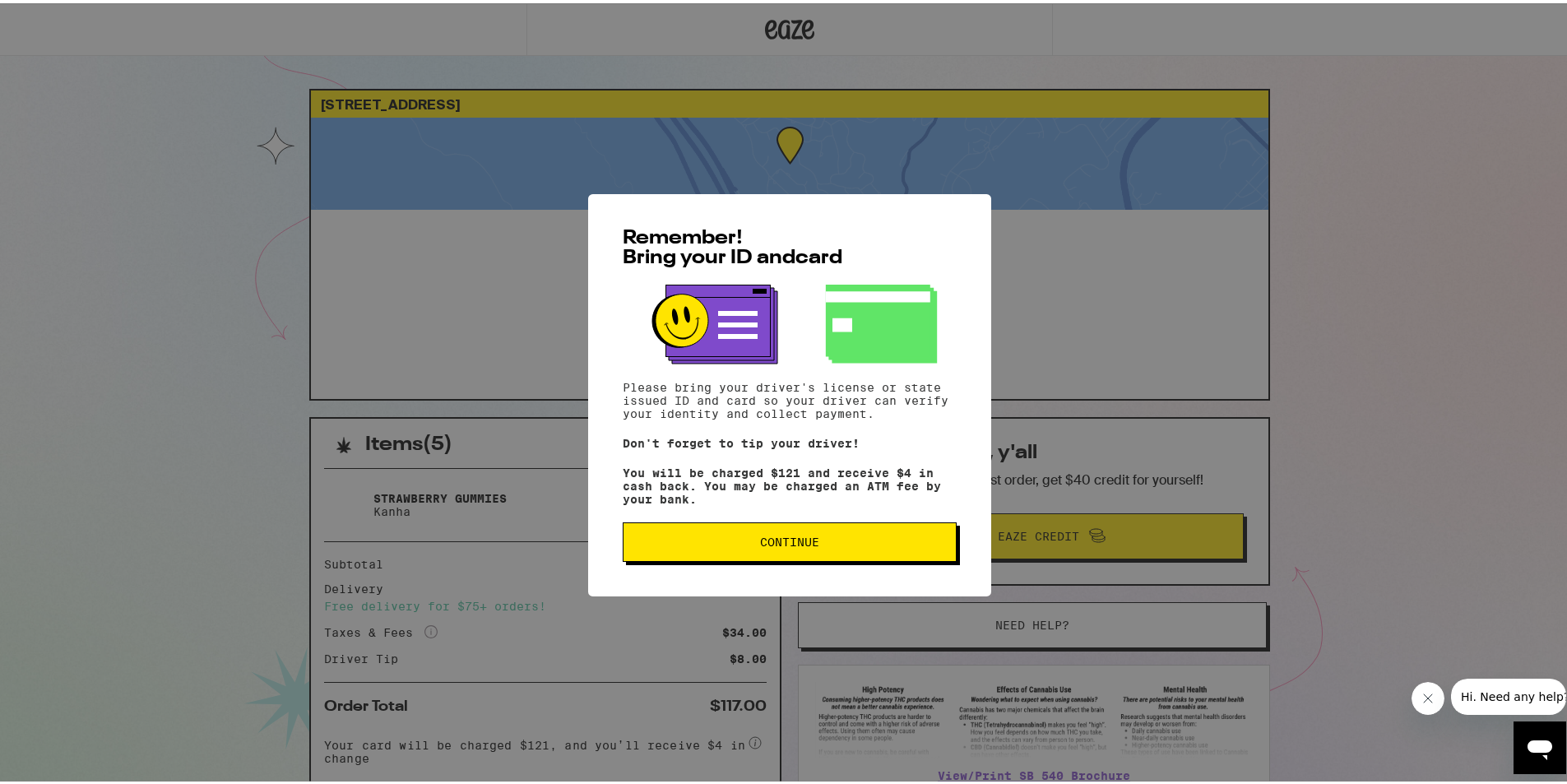
click at [863, 544] on span "Continue" at bounding box center [789, 538] width 306 height 11
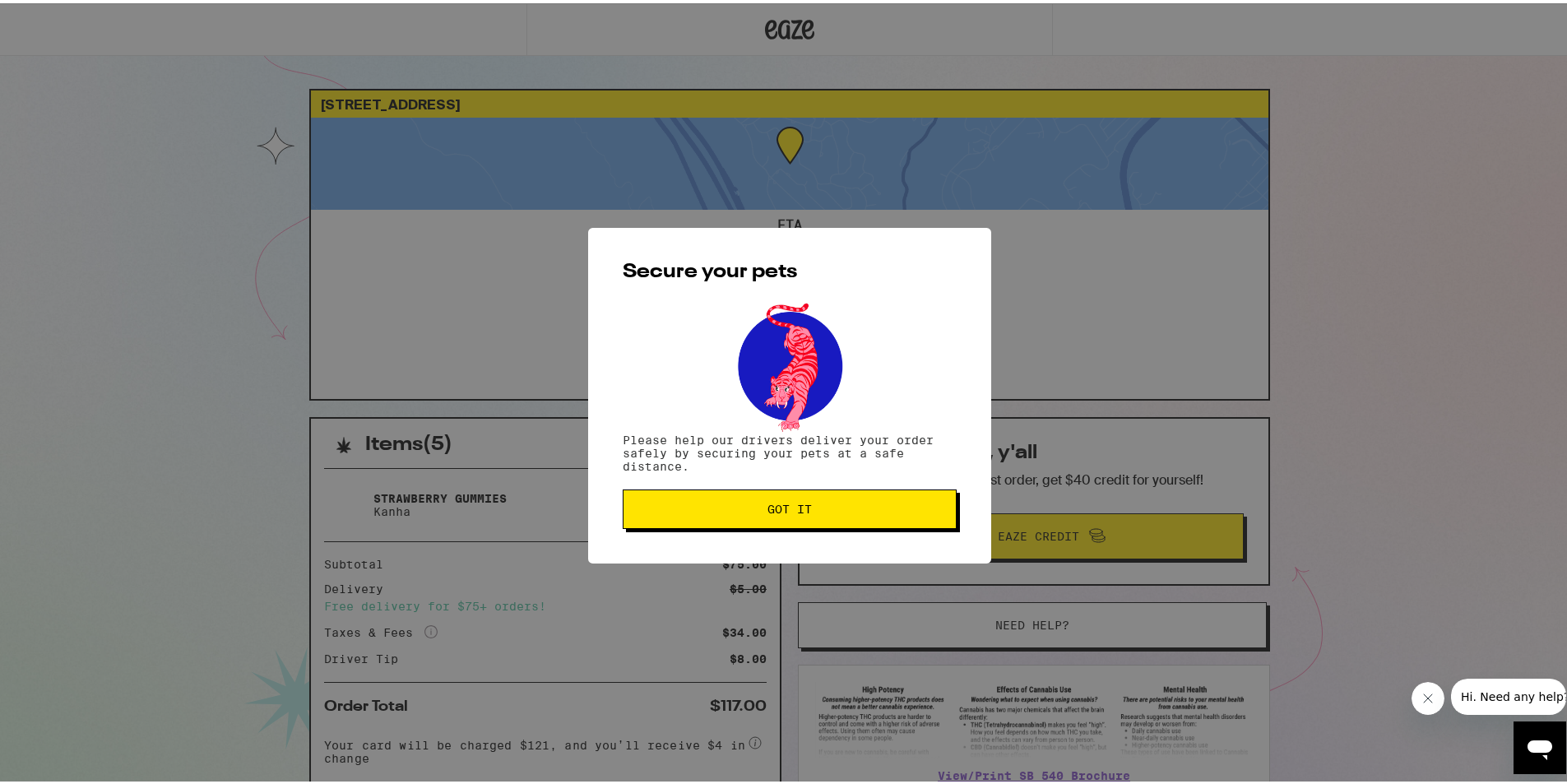
click at [792, 500] on span "Got it" at bounding box center [790, 506] width 45 height 11
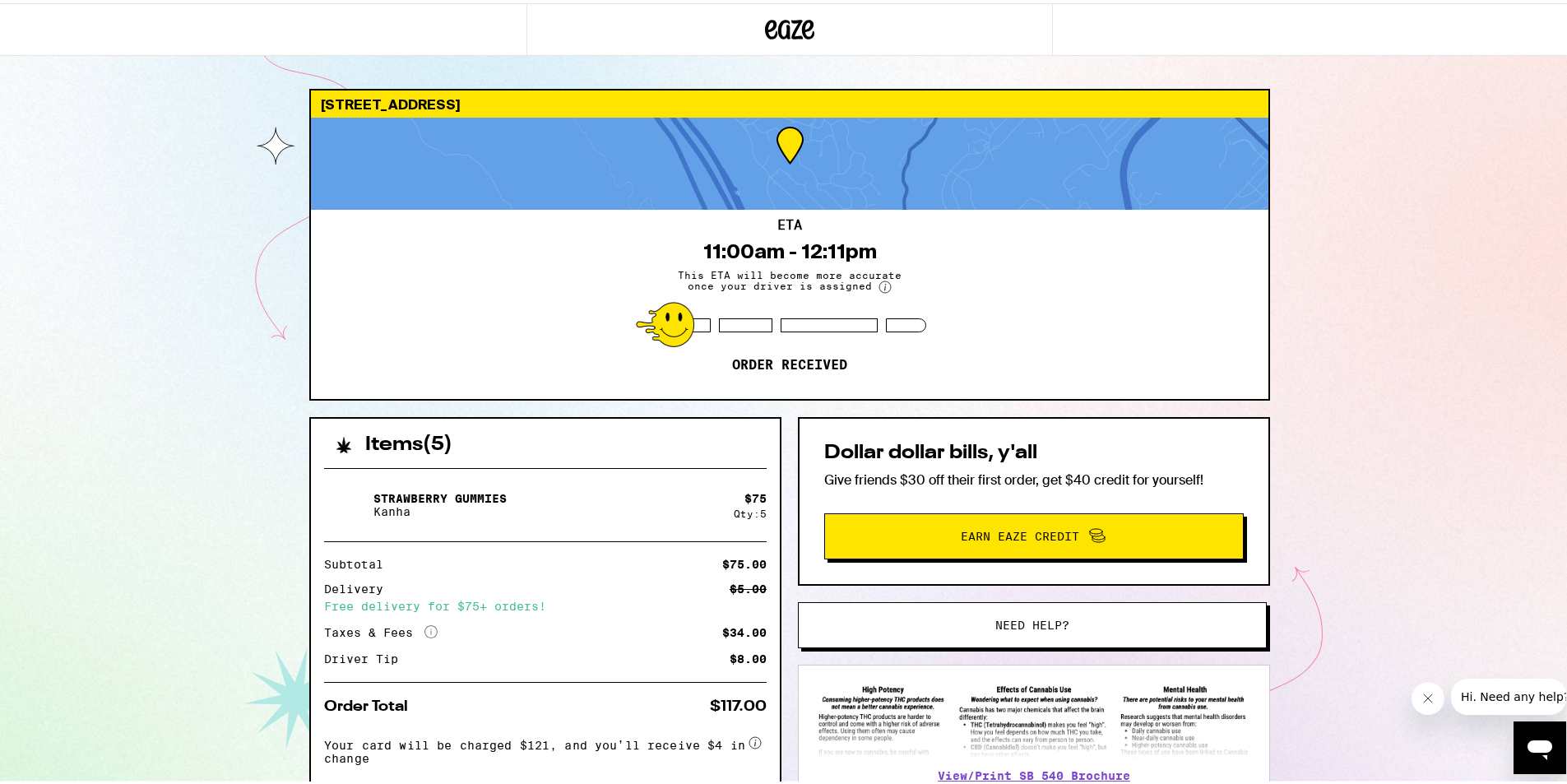
scroll to position [82, 0]
